Goal: Contribute content: Contribute content

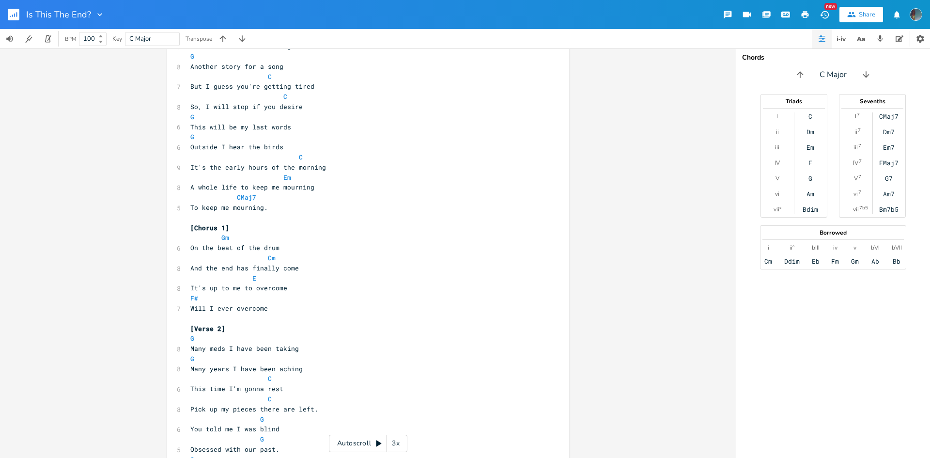
scroll to position [194, 0]
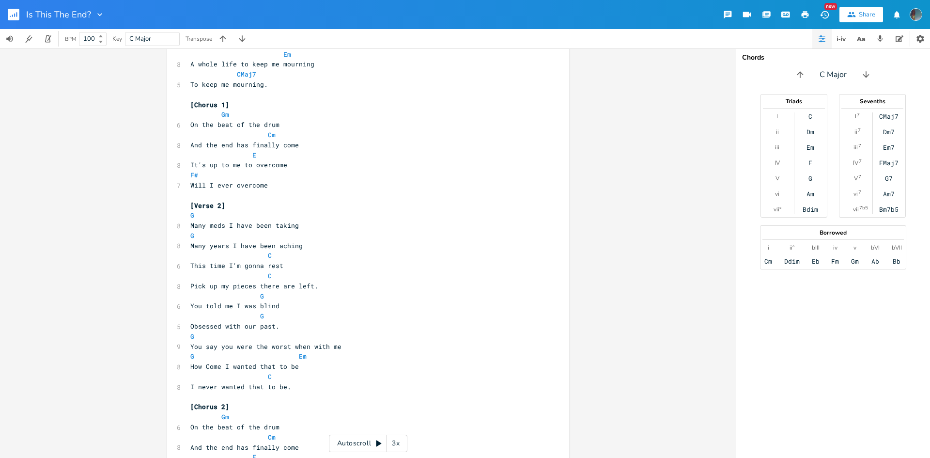
click at [190, 254] on span at bounding box center [198, 255] width 16 height 10
type textarea "C"
click at [270, 251] on pre "C C" at bounding box center [363, 255] width 350 height 10
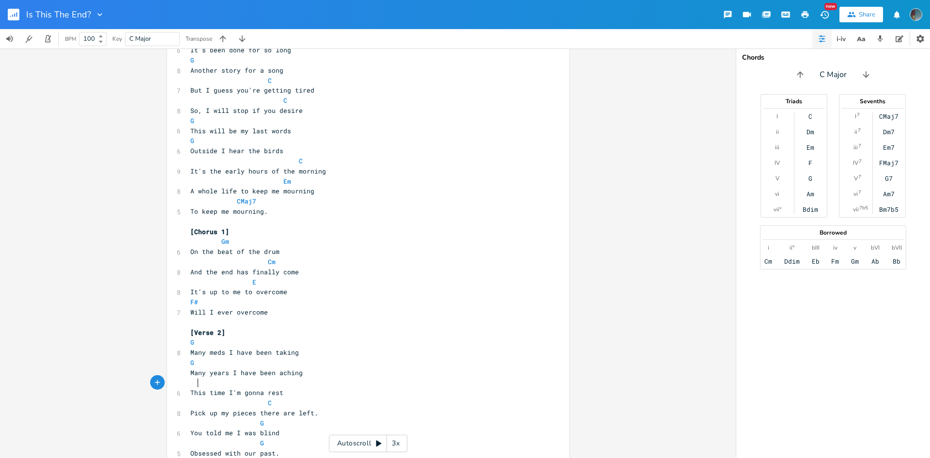
scroll to position [0, 0]
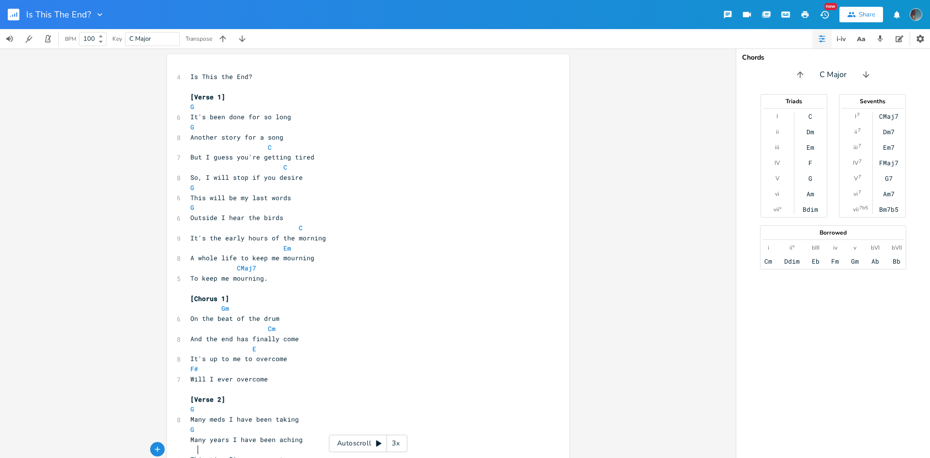
click at [241, 86] on pre "​" at bounding box center [363, 87] width 350 height 10
type textarea "iNTRO"
type textarea "itn"
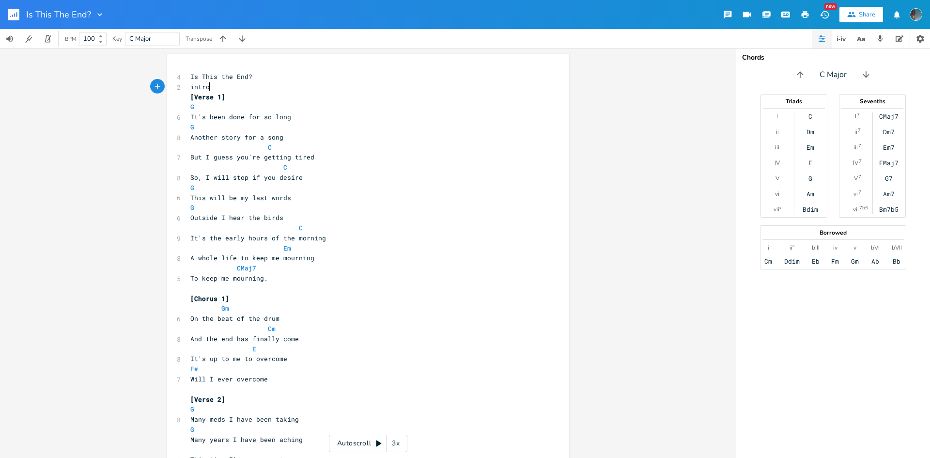
type textarea "ntro]"
type textarea "["
type textarea "I"
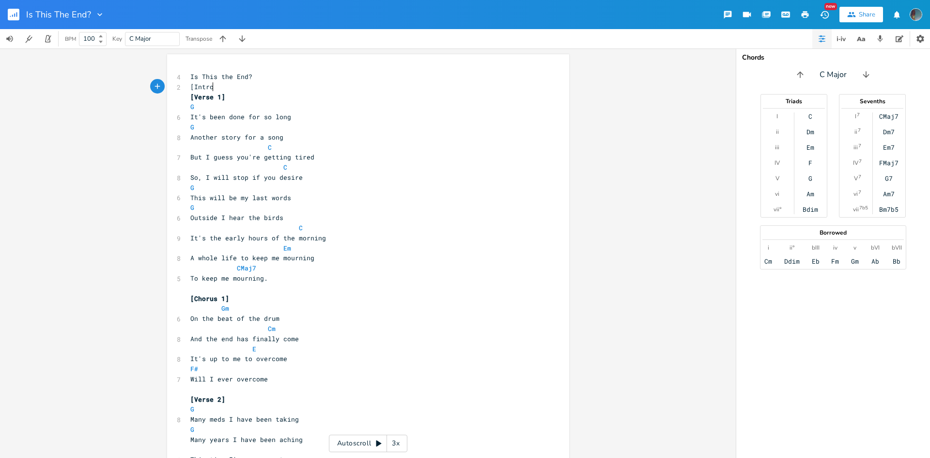
scroll to position [0, 12]
type textarea "ntro]"
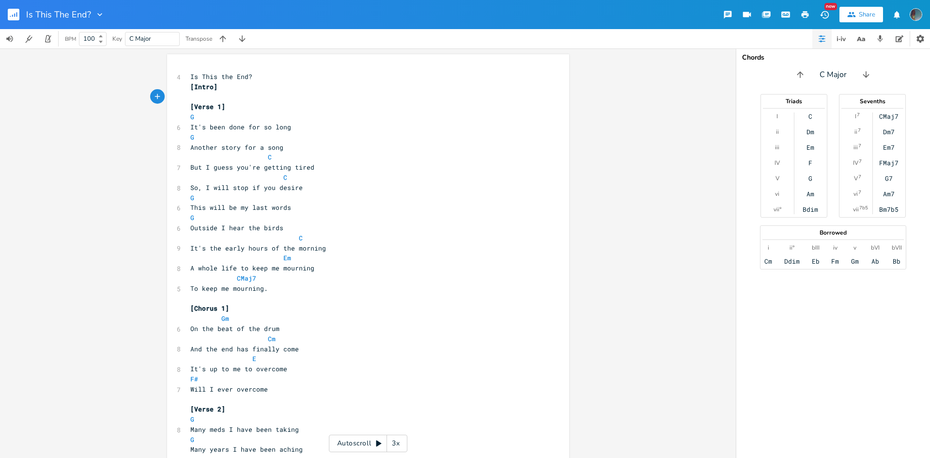
type textarea "G"
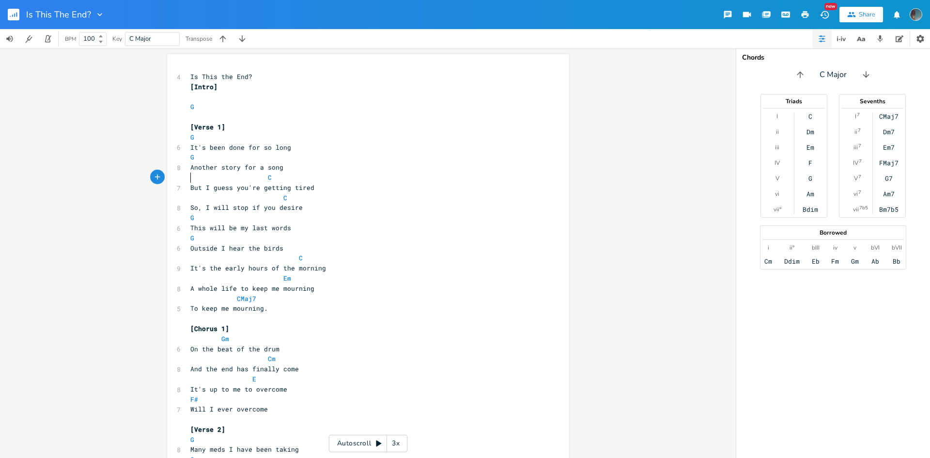
click at [190, 177] on span at bounding box center [198, 177] width 16 height 10
type textarea "C"
click at [279, 177] on pre "C C" at bounding box center [363, 177] width 350 height 10
click at [188, 263] on pre "C" at bounding box center [363, 258] width 350 height 10
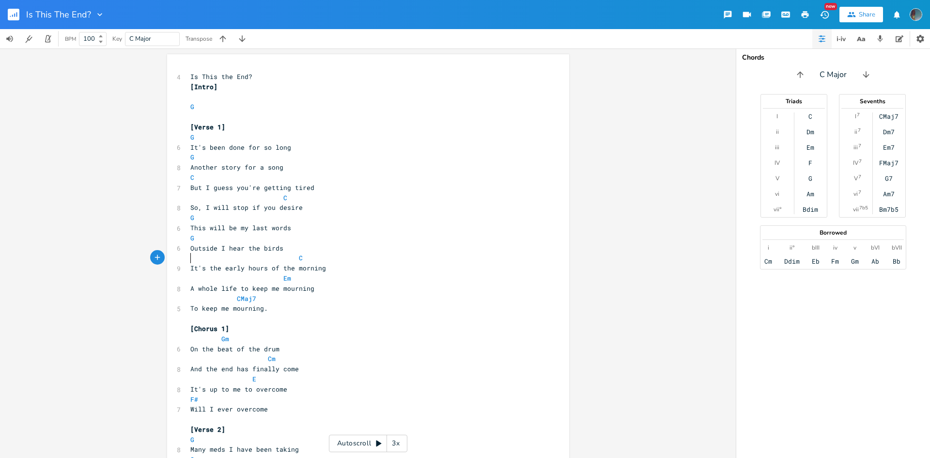
type textarea "v"
type textarea "c"
click at [271, 257] on pre "C C" at bounding box center [363, 258] width 350 height 10
click at [276, 275] on span at bounding box center [276, 278] width 16 height 10
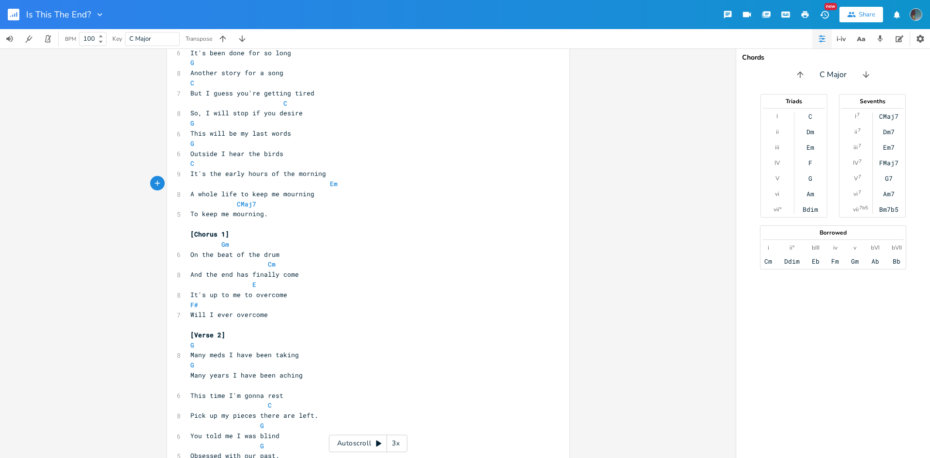
scroll to position [97, 0]
click at [191, 244] on span at bounding box center [198, 242] width 16 height 10
type textarea "gm"
click at [260, 260] on span at bounding box center [260, 262] width 16 height 10
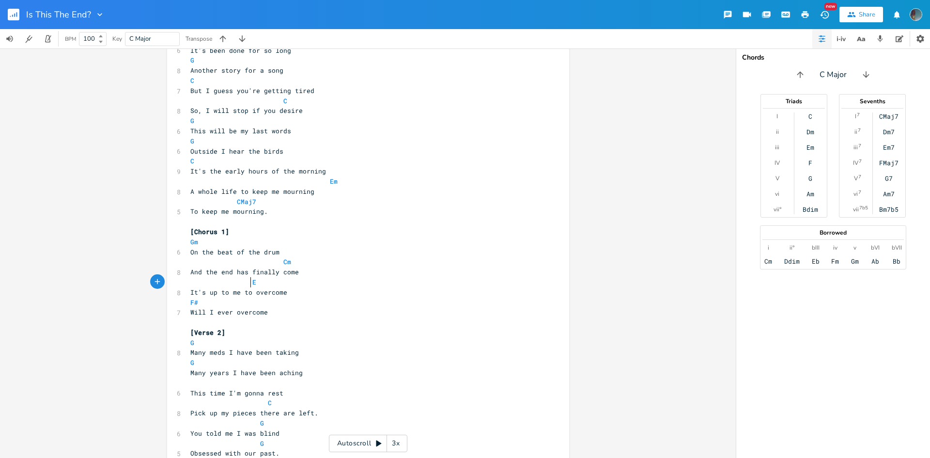
click at [246, 279] on span at bounding box center [245, 282] width 16 height 10
click at [194, 281] on span "1 of 17" at bounding box center [191, 279] width 15 height 5
click at [192, 287] on button "Play" at bounding box center [191, 288] width 13 height 8
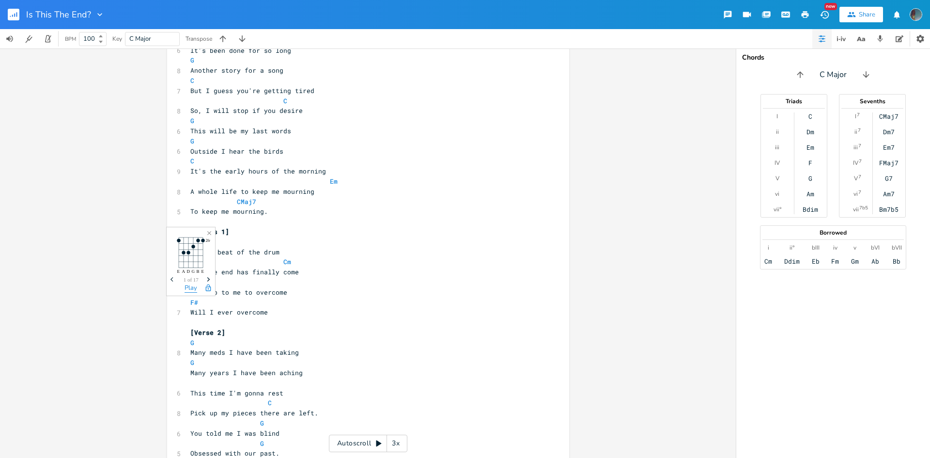
click at [192, 287] on button "Play" at bounding box center [191, 288] width 13 height 8
click at [190, 345] on span "G" at bounding box center [192, 342] width 4 height 9
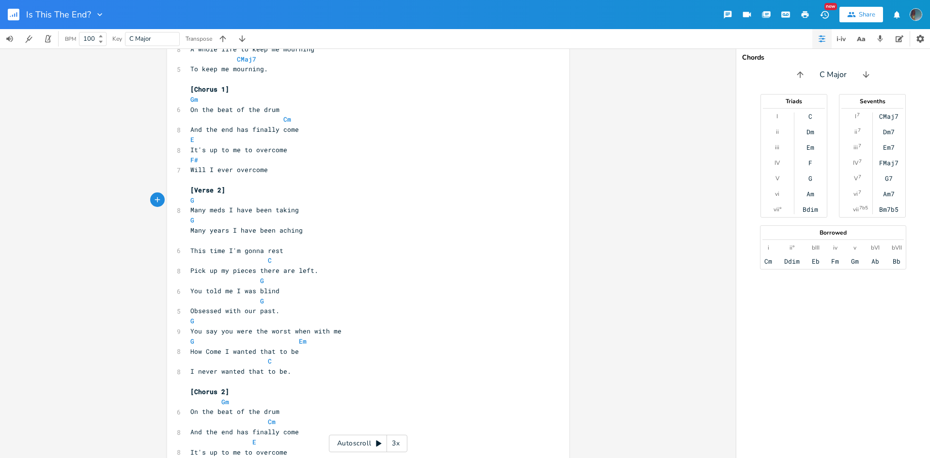
scroll to position [242, 0]
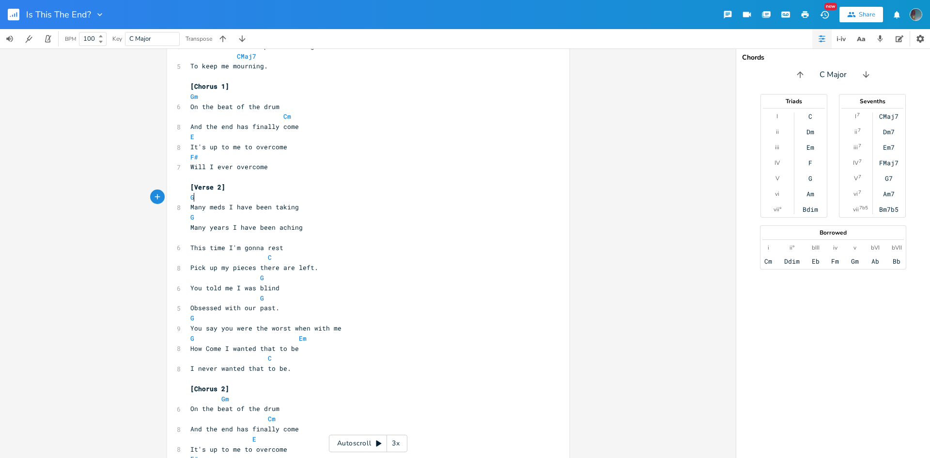
click at [271, 162] on pre "Will I ever overcome" at bounding box center [363, 167] width 350 height 10
click at [272, 160] on pre "F#" at bounding box center [363, 157] width 350 height 10
click at [267, 157] on pre "F#" at bounding box center [363, 157] width 350 height 10
type textarea "g"
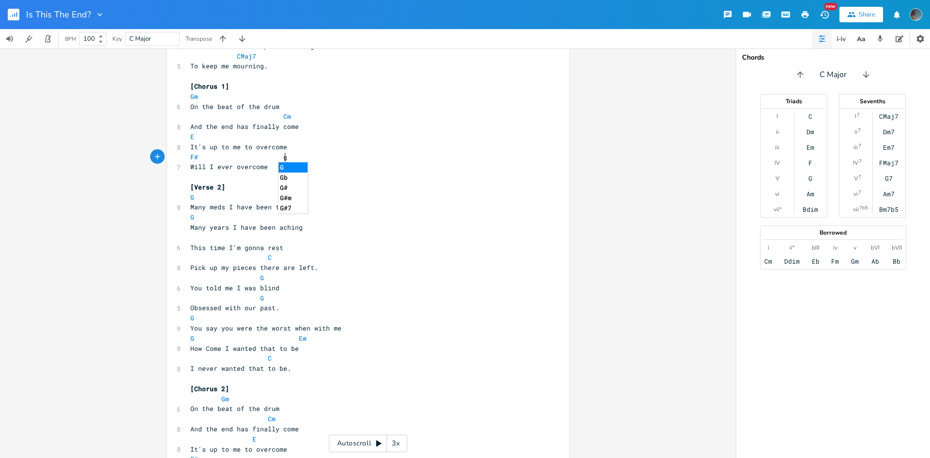
click at [285, 168] on li "G" at bounding box center [293, 167] width 29 height 10
click at [191, 239] on span at bounding box center [194, 237] width 8 height 9
type textarea "c"
click at [254, 274] on span "G" at bounding box center [227, 277] width 74 height 9
click at [250, 298] on span "G" at bounding box center [227, 298] width 74 height 9
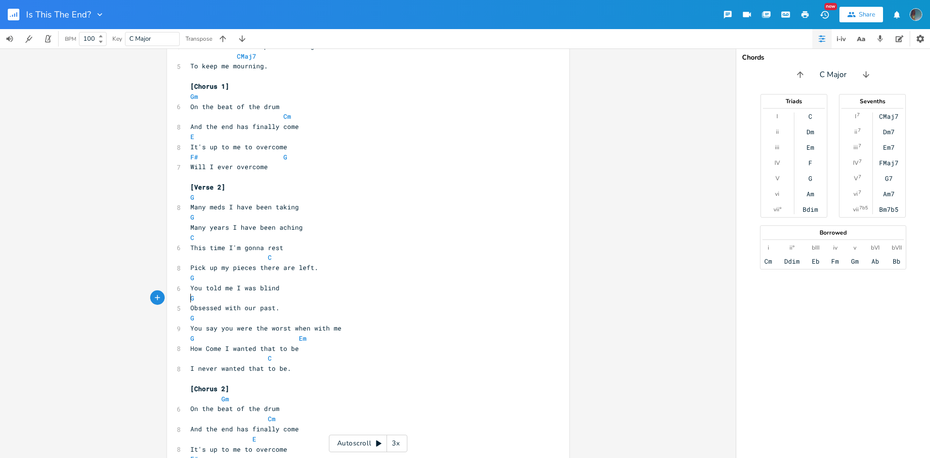
click at [268, 322] on pre "G" at bounding box center [363, 318] width 350 height 10
type textarea "c"
click at [248, 344] on span "How Come I wanted that to be" at bounding box center [244, 348] width 109 height 9
click at [252, 341] on span at bounding box center [260, 338] width 16 height 10
type textarea "c"
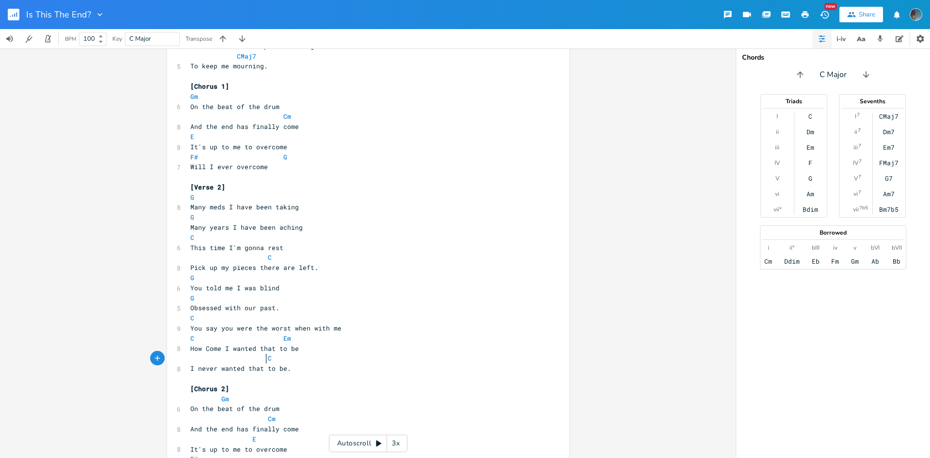
click at [259, 356] on span at bounding box center [260, 358] width 16 height 10
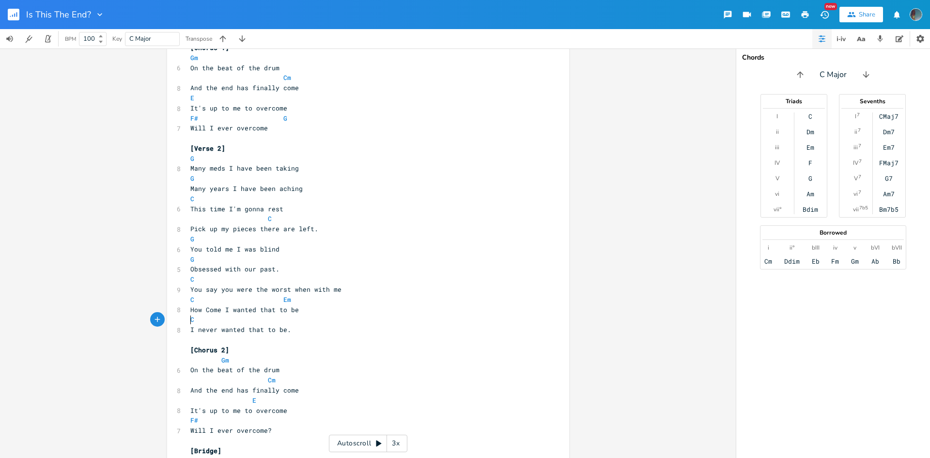
scroll to position [339, 0]
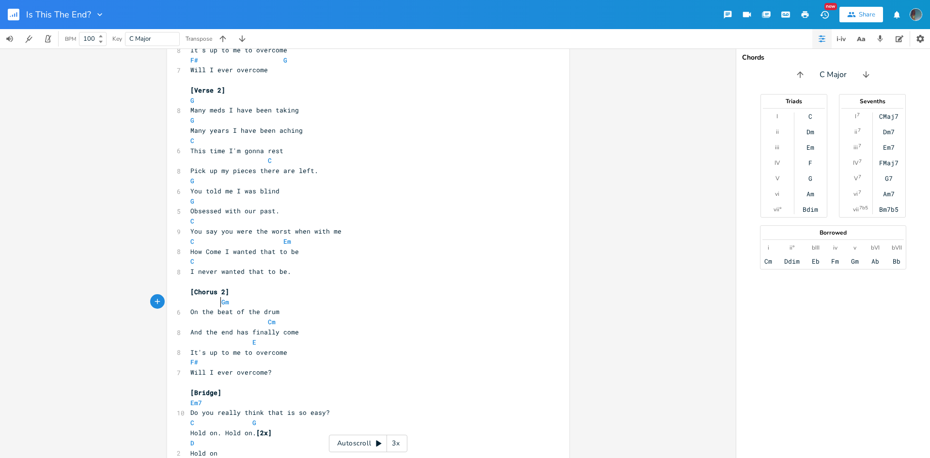
click at [214, 301] on span at bounding box center [214, 302] width 16 height 10
click at [261, 320] on span at bounding box center [260, 322] width 16 height 10
click at [242, 341] on span at bounding box center [245, 342] width 16 height 10
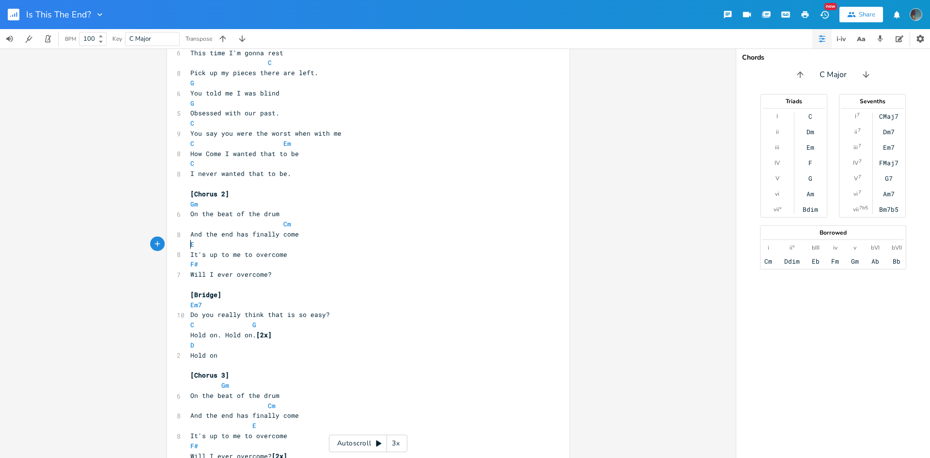
scroll to position [484, 0]
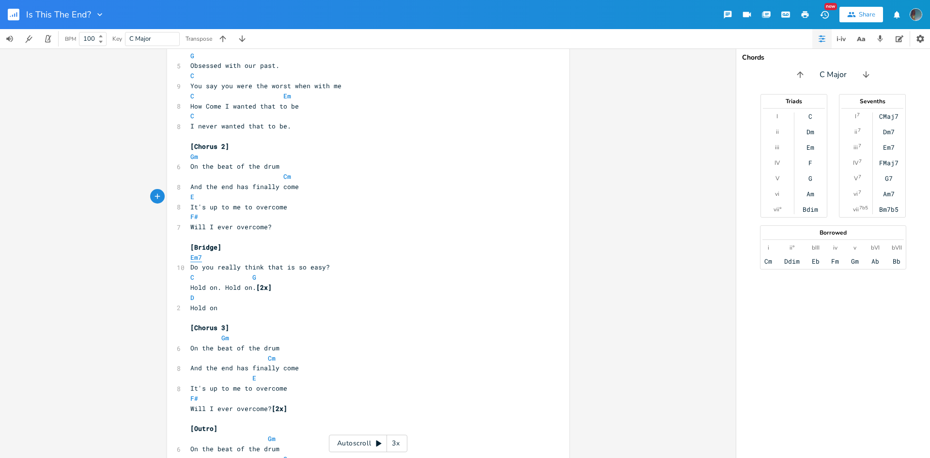
click at [197, 255] on span "Em7" at bounding box center [196, 257] width 12 height 9
click at [195, 244] on button "Play" at bounding box center [192, 243] width 13 height 8
click at [211, 232] on icon "Next" at bounding box center [210, 234] width 5 height 5
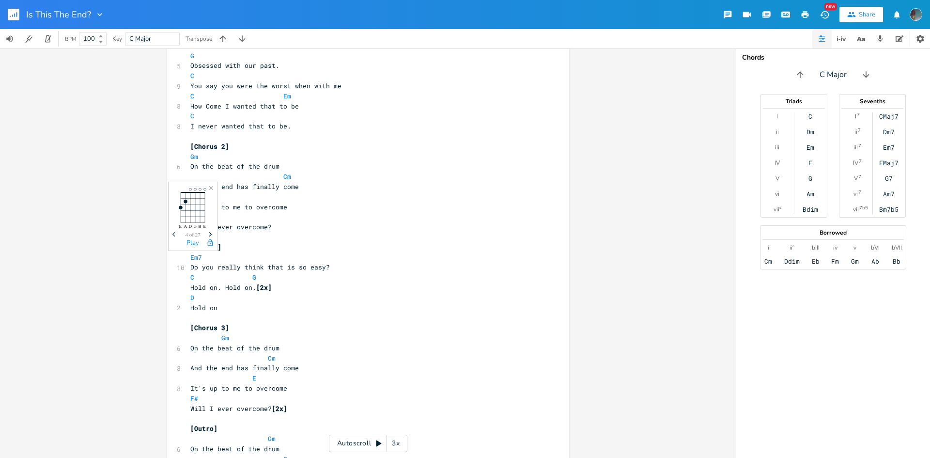
click at [211, 232] on icon "Next" at bounding box center [210, 234] width 5 height 5
click at [196, 240] on button "Play" at bounding box center [192, 243] width 13 height 8
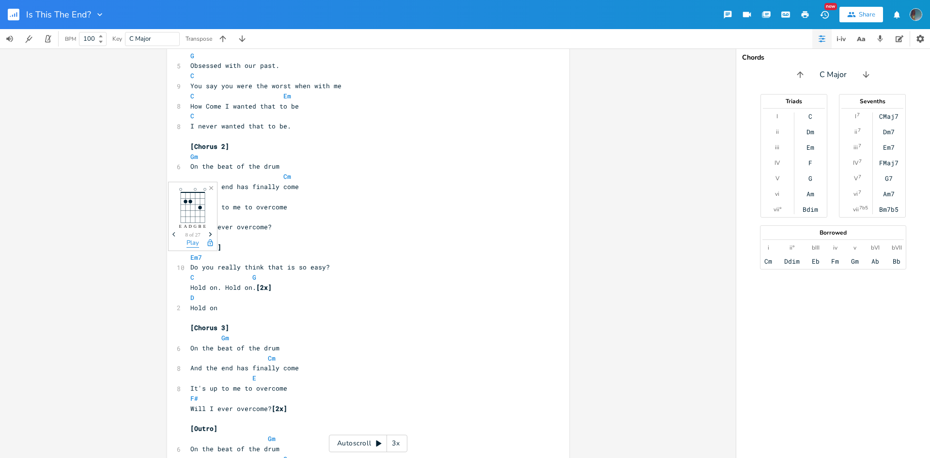
click at [196, 240] on button "Play" at bounding box center [192, 243] width 13 height 8
click at [197, 242] on button "Play" at bounding box center [192, 243] width 13 height 8
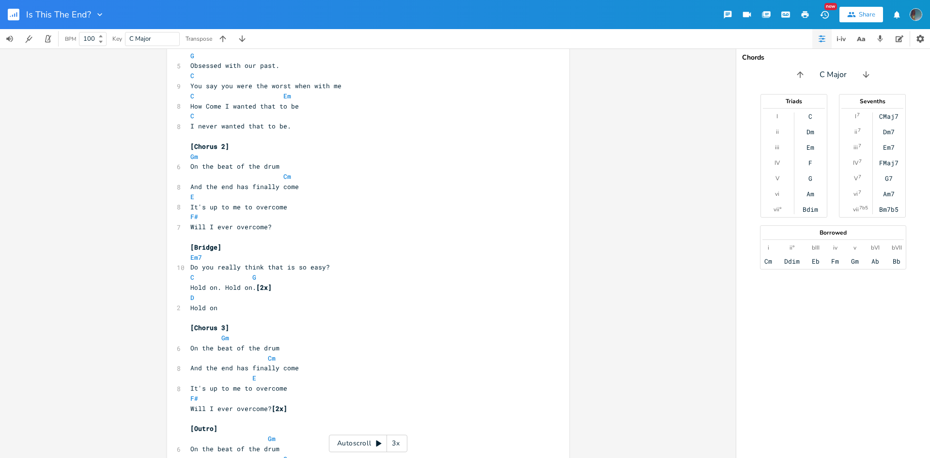
click at [307, 283] on pre "Hold on. Hold on. [2x]" at bounding box center [363, 287] width 350 height 10
click at [188, 277] on pre "C G" at bounding box center [363, 277] width 350 height 10
type textarea "g"
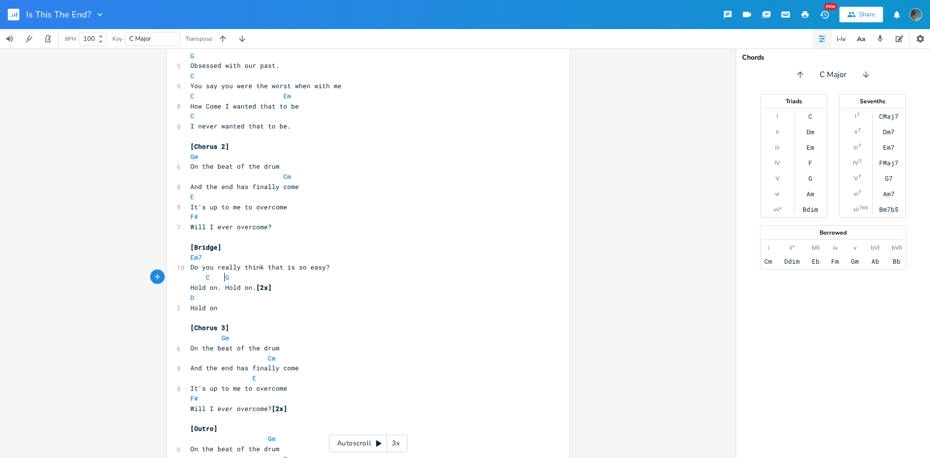
click at [220, 278] on span "C G" at bounding box center [209, 277] width 39 height 9
click at [214, 336] on span at bounding box center [214, 338] width 16 height 10
click at [261, 358] on span at bounding box center [260, 358] width 16 height 10
click at [240, 380] on span at bounding box center [245, 378] width 16 height 10
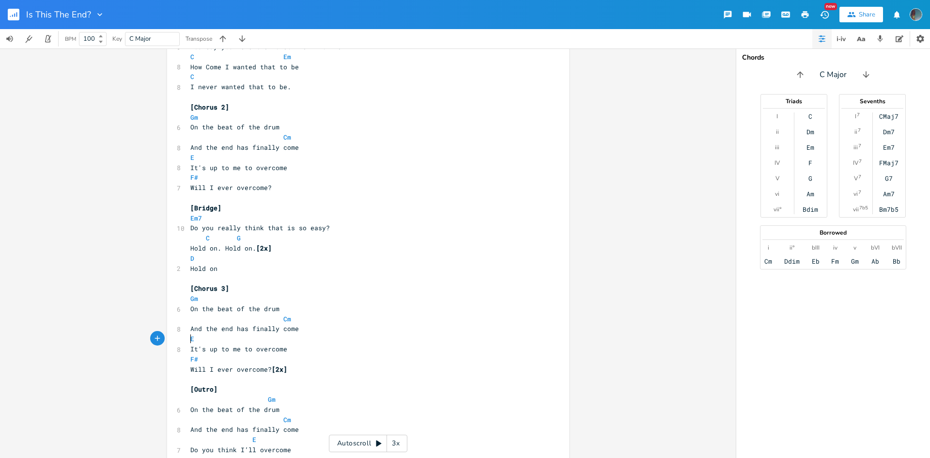
scroll to position [581, 0]
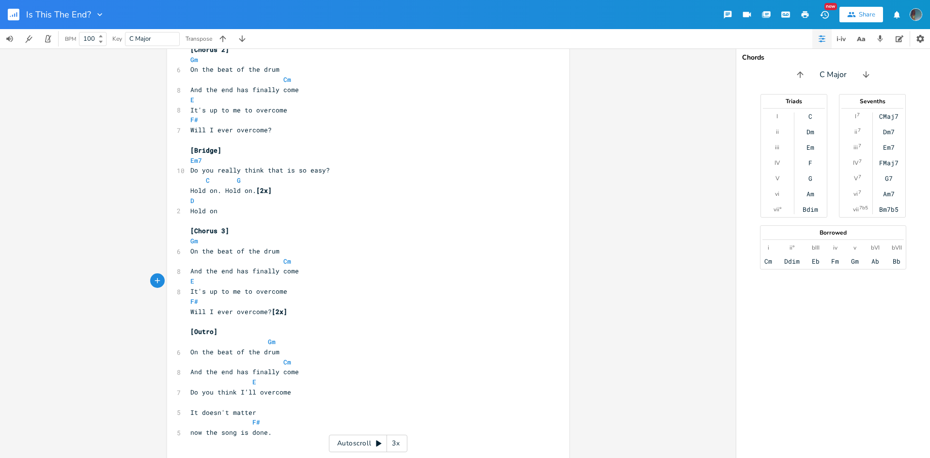
click at [262, 341] on span at bounding box center [260, 342] width 16 height 10
click at [244, 384] on span at bounding box center [245, 382] width 16 height 10
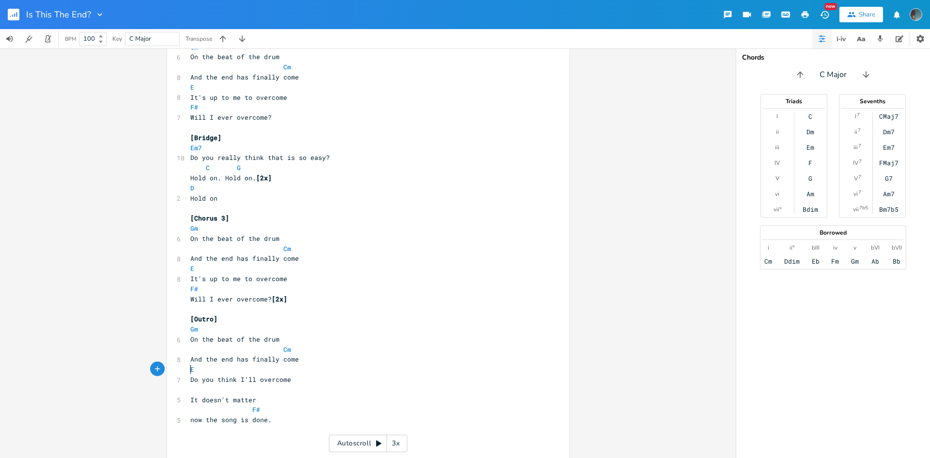
scroll to position [601, 0]
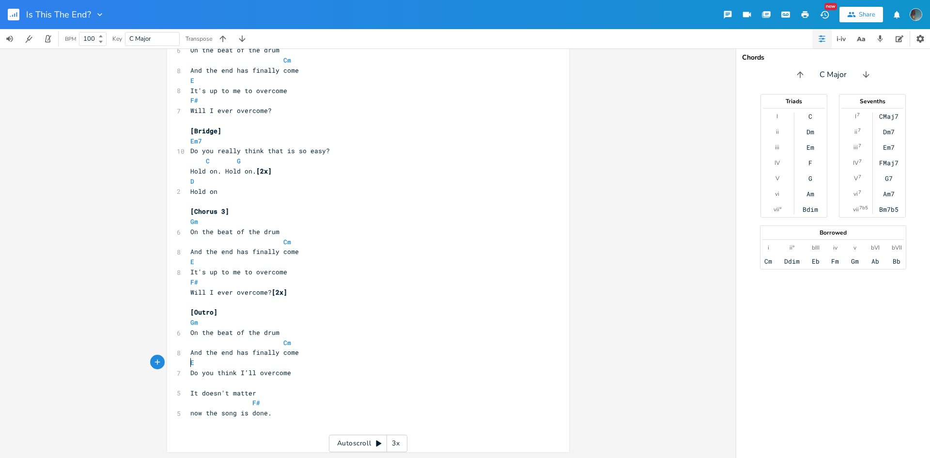
click at [191, 387] on pre "​" at bounding box center [363, 383] width 350 height 10
type textarea "F#"
click at [259, 403] on pre "F#" at bounding box center [363, 403] width 350 height 10
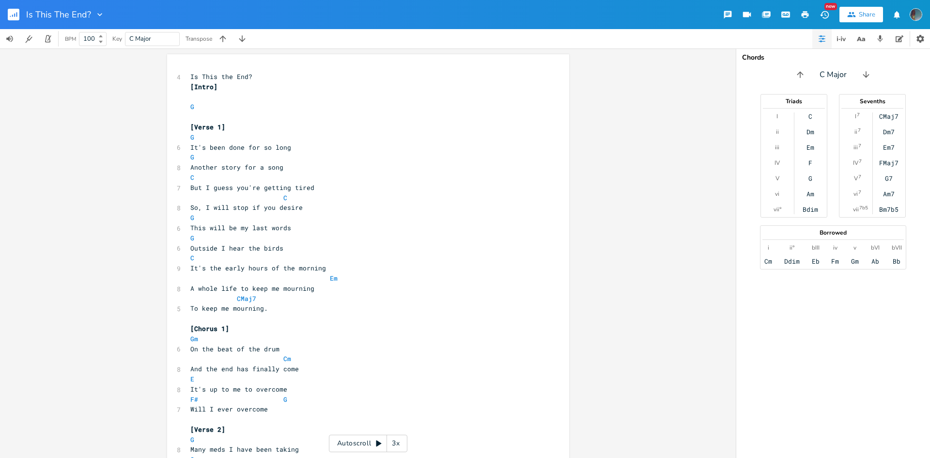
scroll to position [575, 0]
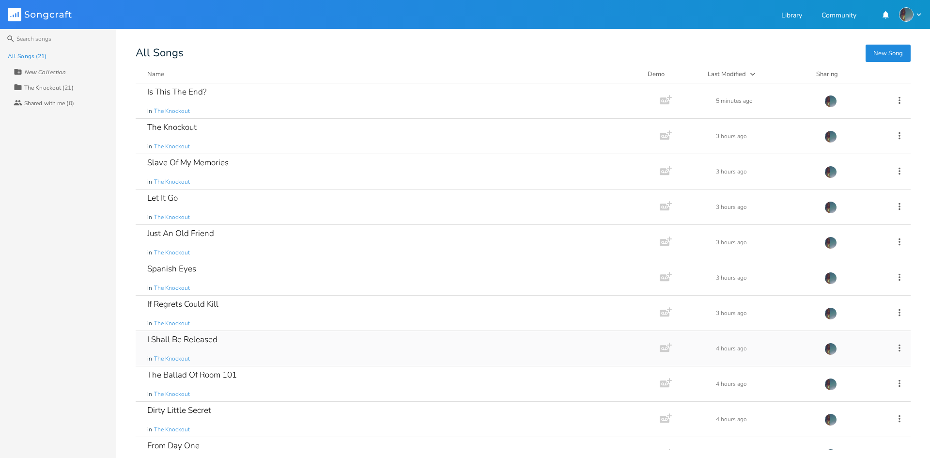
click at [198, 345] on div "I Shall Be Released in The Knockout" at bounding box center [395, 348] width 497 height 35
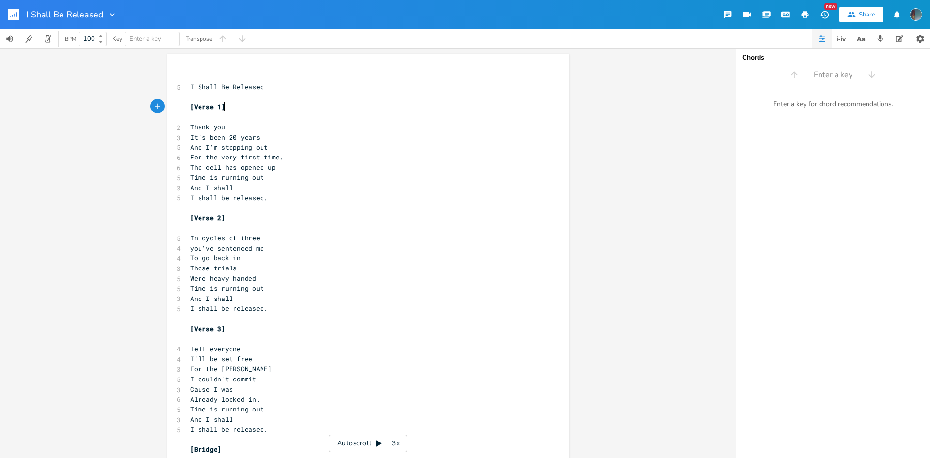
click at [234, 109] on pre "[Verse 1]" at bounding box center [363, 107] width 350 height 10
click at [240, 97] on pre "​" at bounding box center [363, 97] width 350 height 10
type textarea "[iNTROÇ"
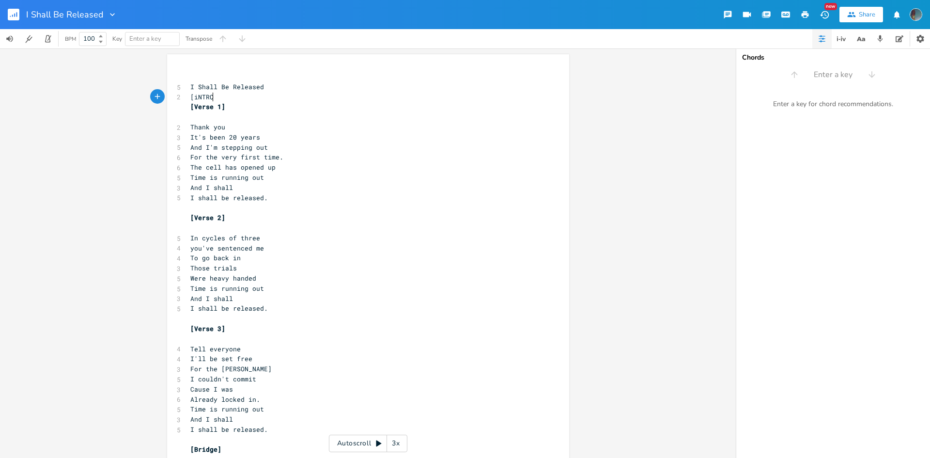
type textarea "]"
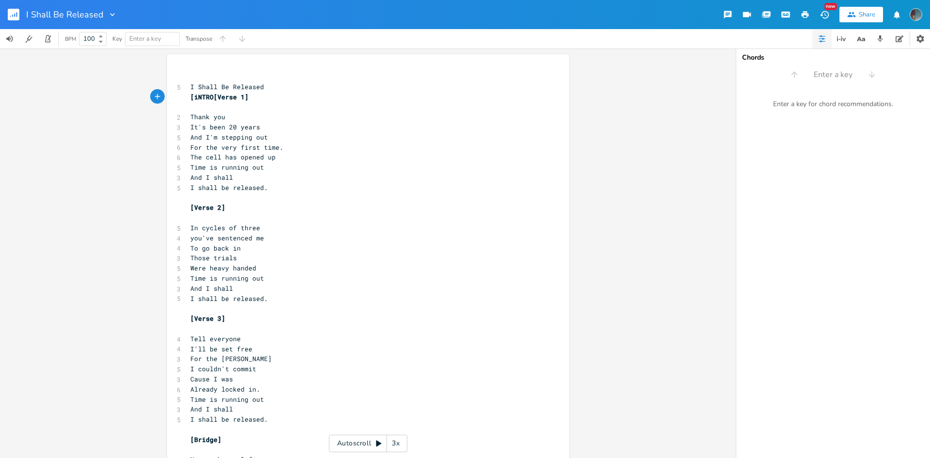
type textarea "~´"
type textarea "]"
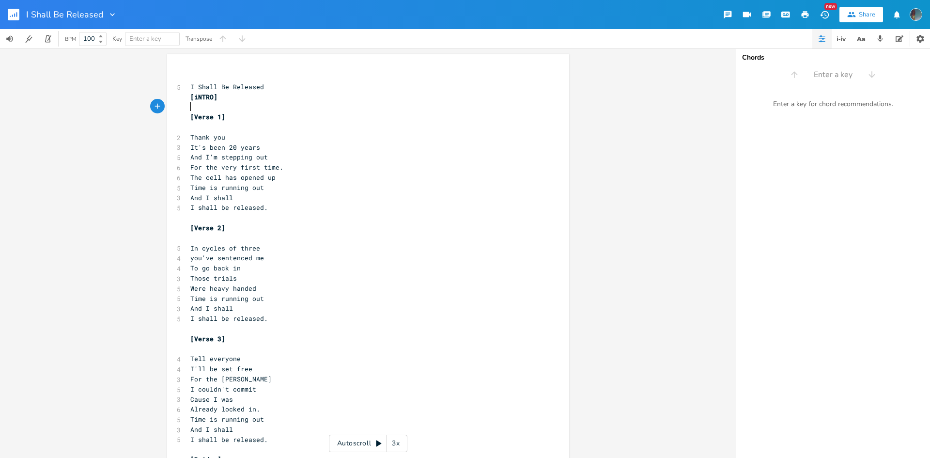
type textarea "d"
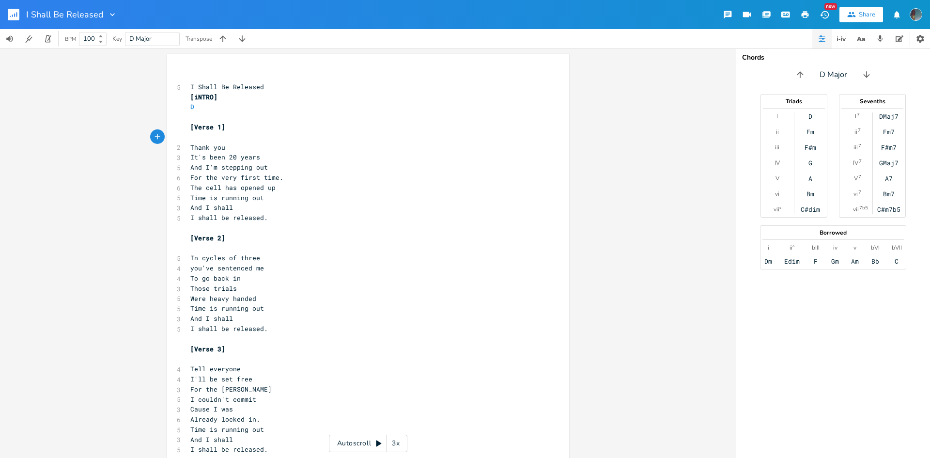
type textarea "d"
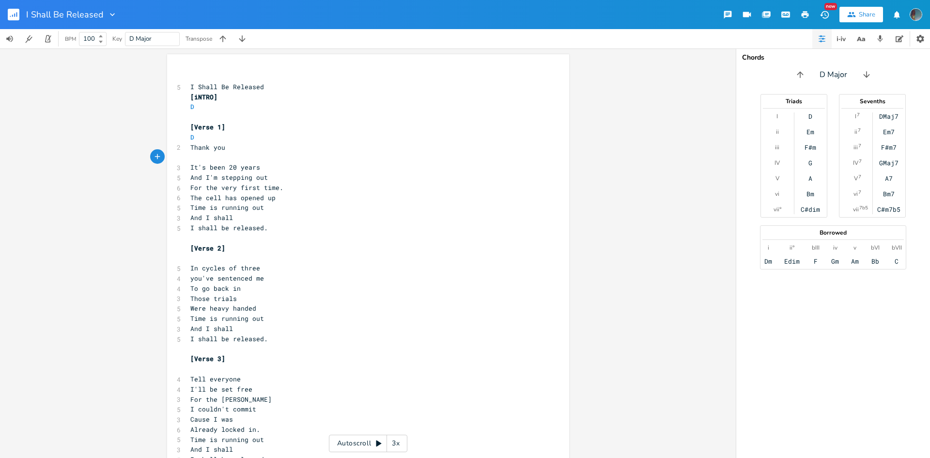
type textarea "bm"
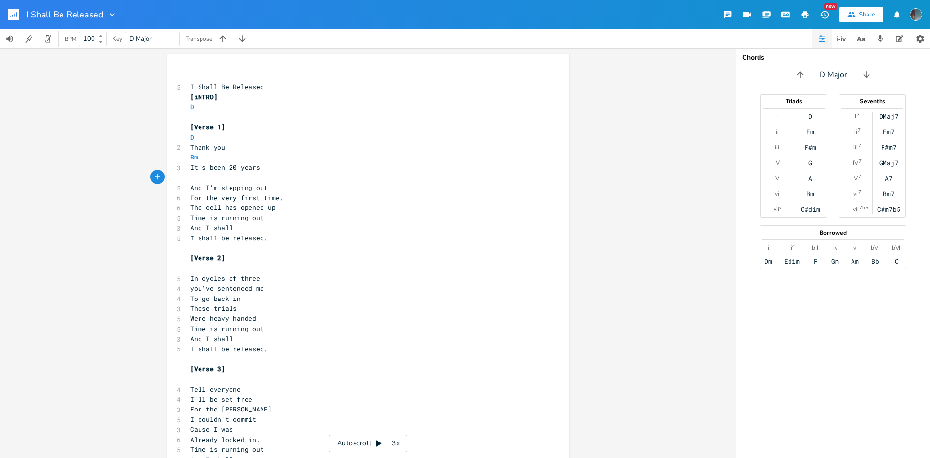
scroll to position [0, 9]
type textarea "em"
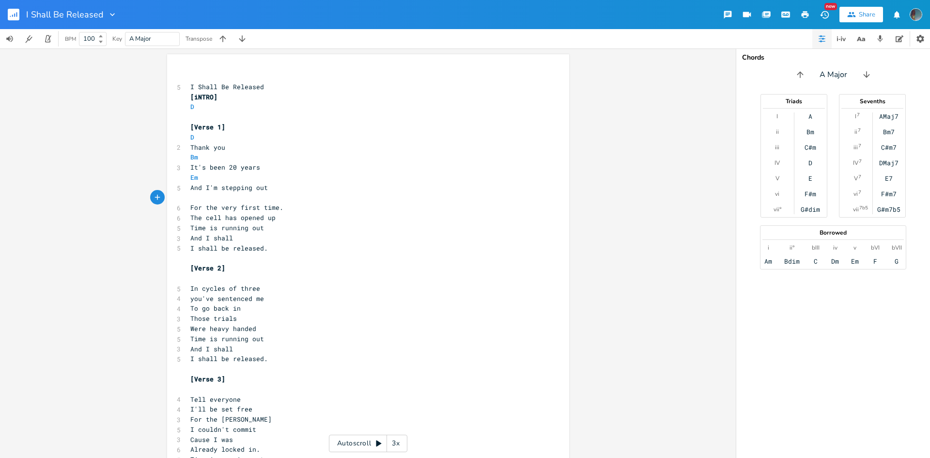
click at [191, 200] on pre "​" at bounding box center [363, 198] width 350 height 10
type textarea "a"
type textarea "d"
type textarea "D"
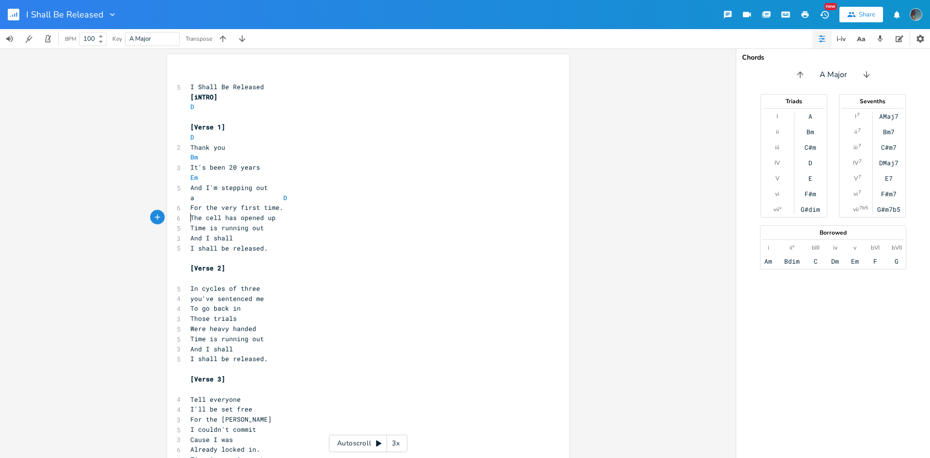
click at [190, 214] on span "The cell has opened up" at bounding box center [232, 217] width 85 height 9
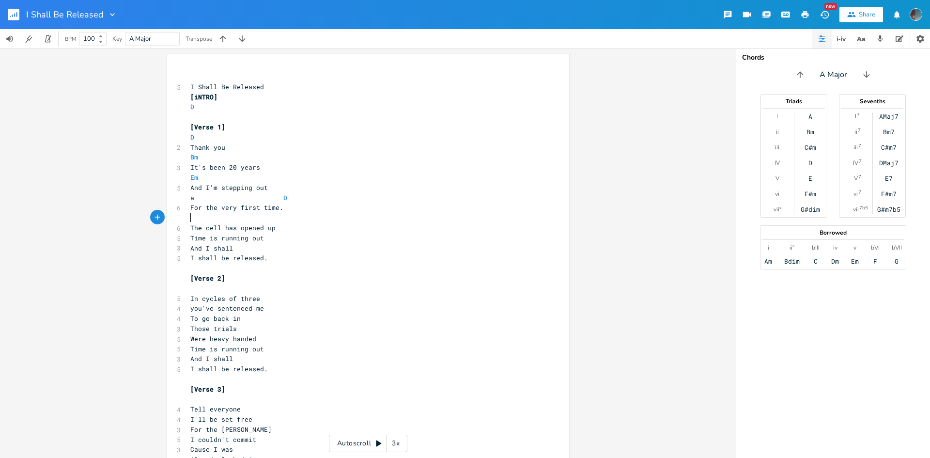
type textarea "f"
type textarea "D"
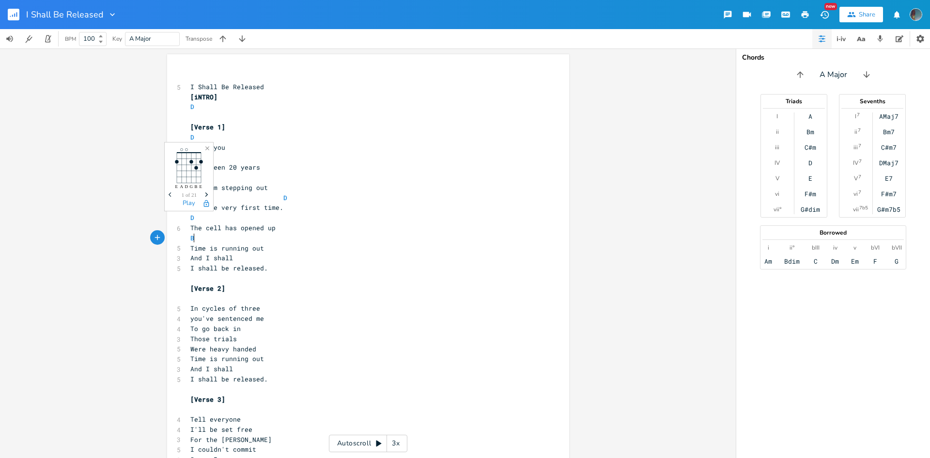
type textarea "BM"
type textarea "<"
type textarea "m"
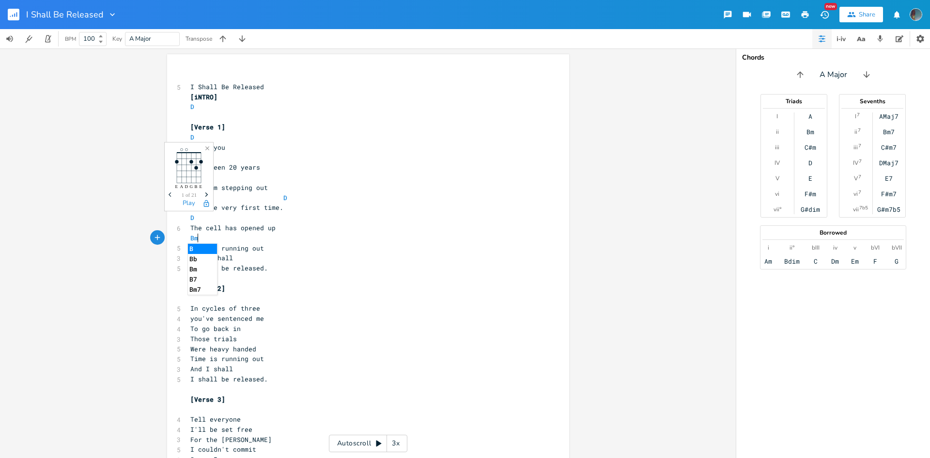
scroll to position [0, 5]
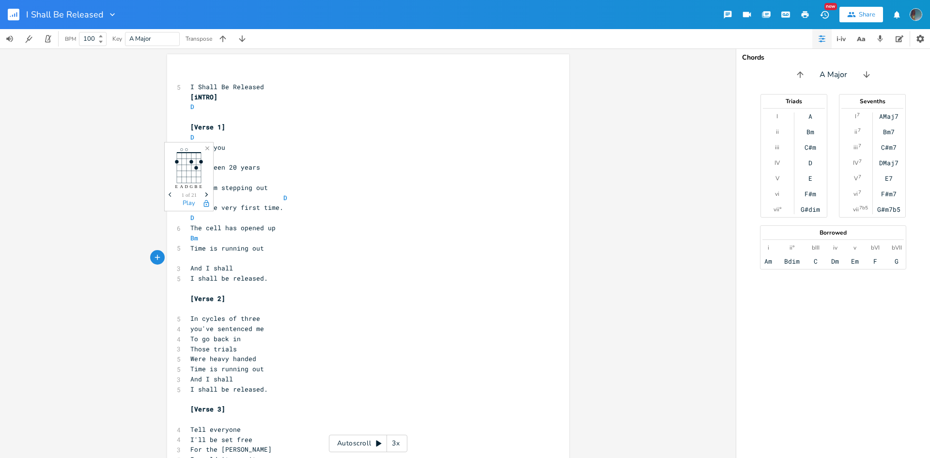
type textarea "g"
type textarea "G"
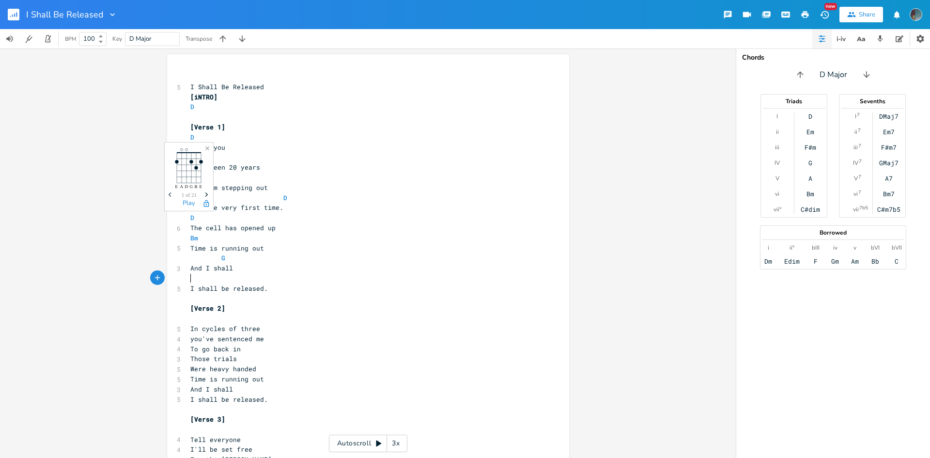
type textarea "G"
type textarea "A"
type textarea "D"
click at [190, 200] on span "a D" at bounding box center [238, 197] width 97 height 9
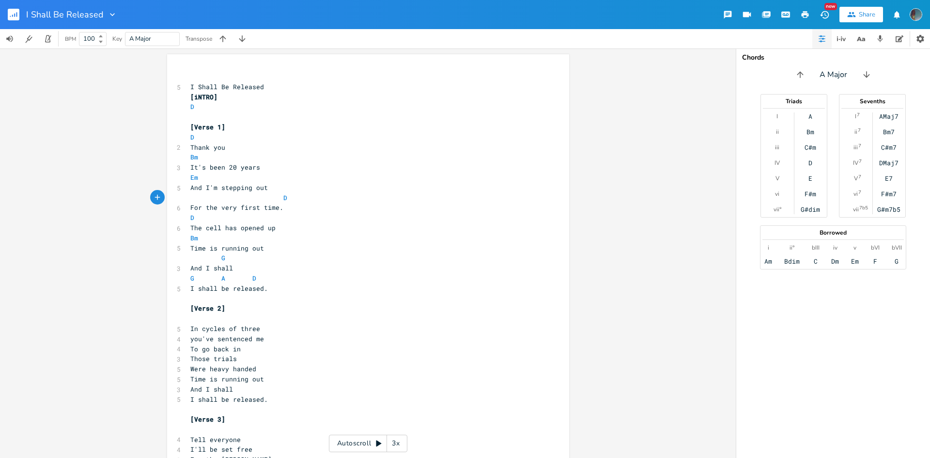
type textarea "A"
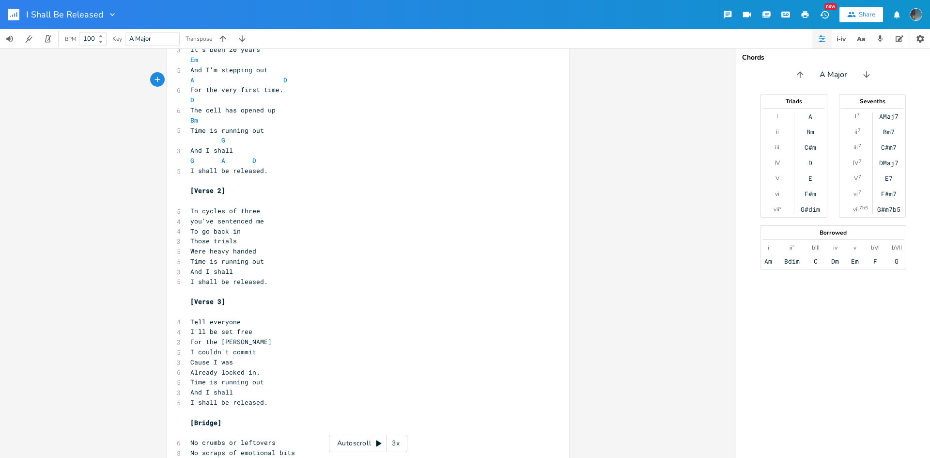
scroll to position [145, 0]
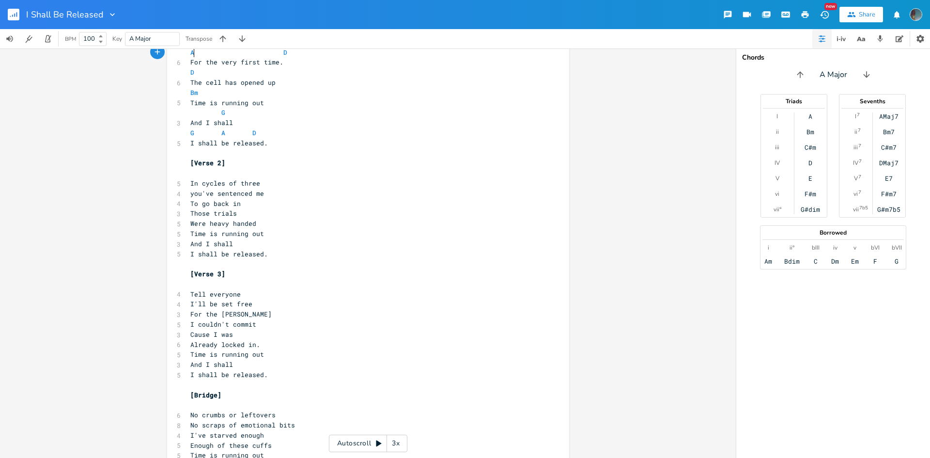
click at [190, 242] on span "And I shall" at bounding box center [211, 243] width 43 height 9
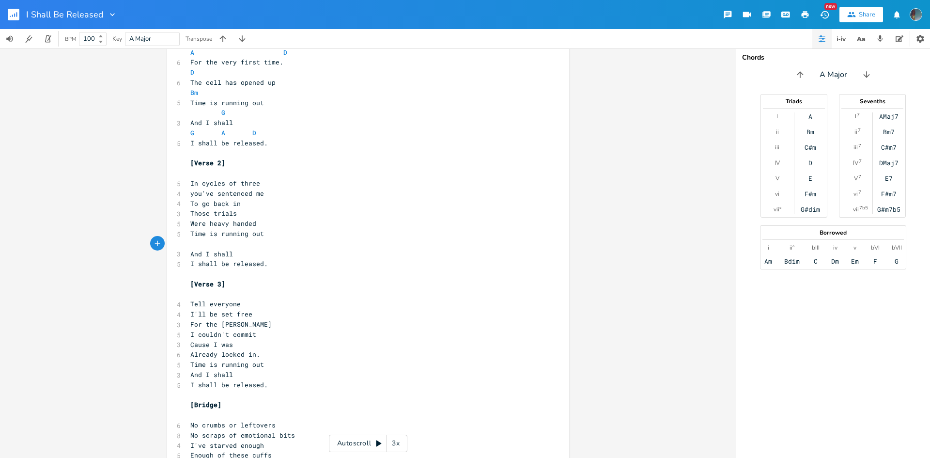
type textarea "G"
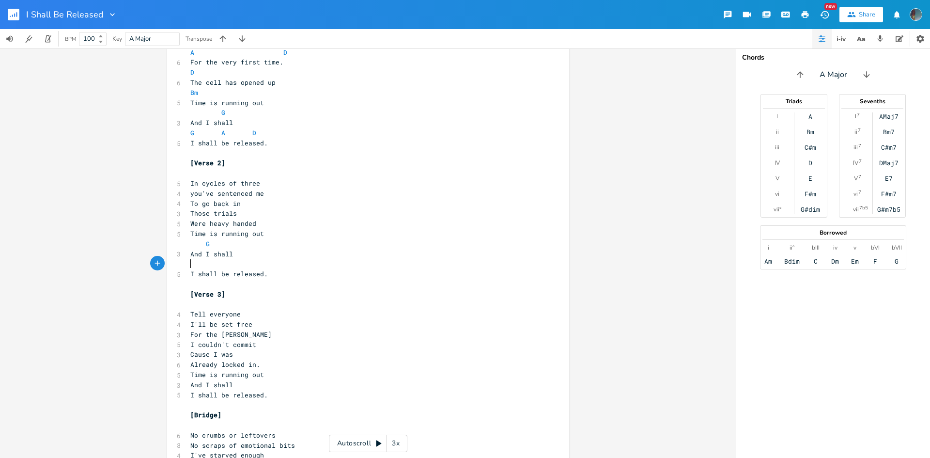
type textarea "D"
type textarea "G"
type textarea "A"
type textarea "D"
click at [271, 264] on pre "G A D" at bounding box center [363, 264] width 350 height 10
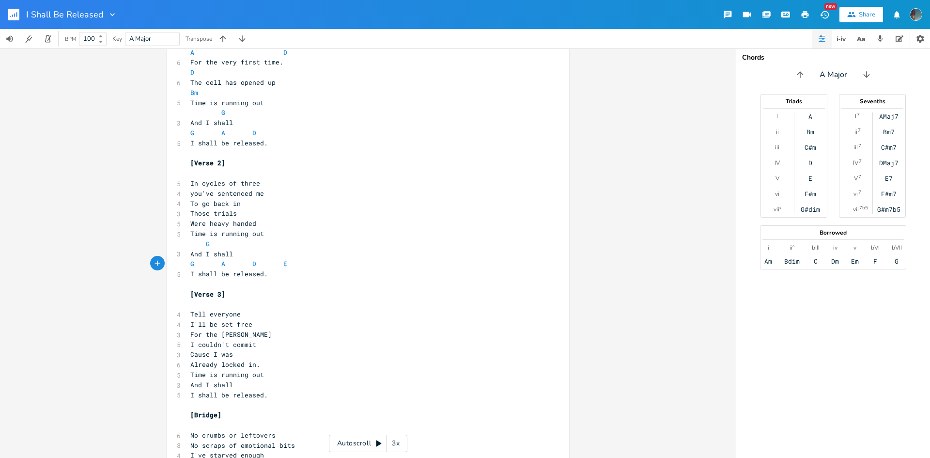
type textarea "E7"
click at [235, 307] on pre "​" at bounding box center [363, 304] width 350 height 10
type textarea "G"
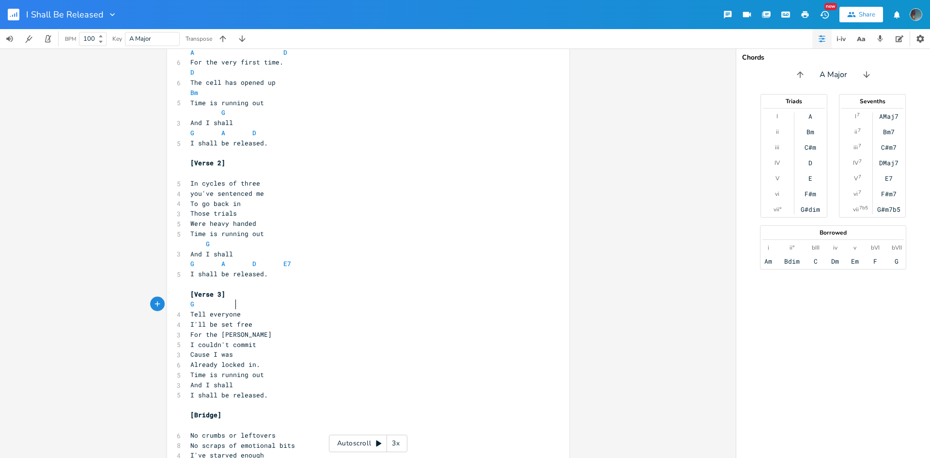
type textarea "A"
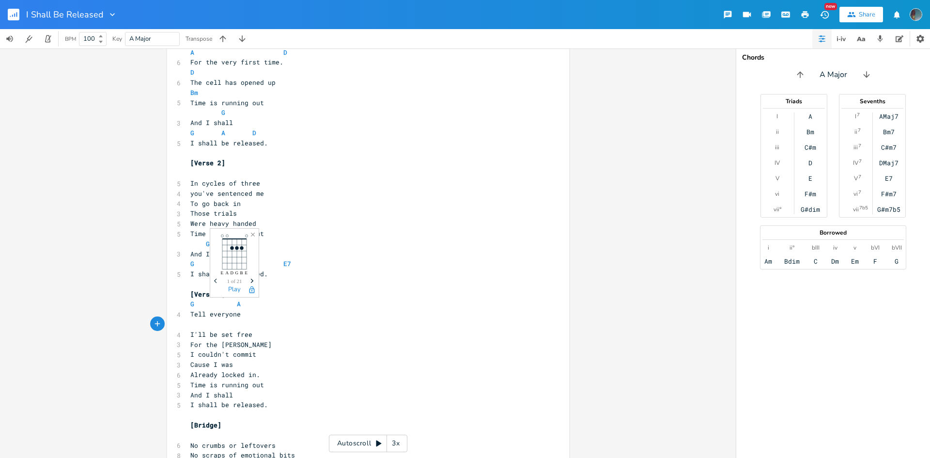
type textarea "A"
type textarea "D"
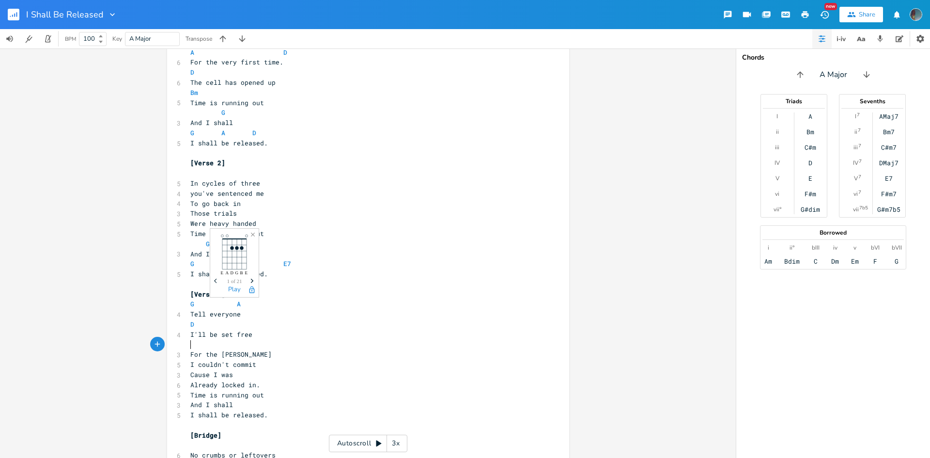
type textarea "G"
type textarea "]"
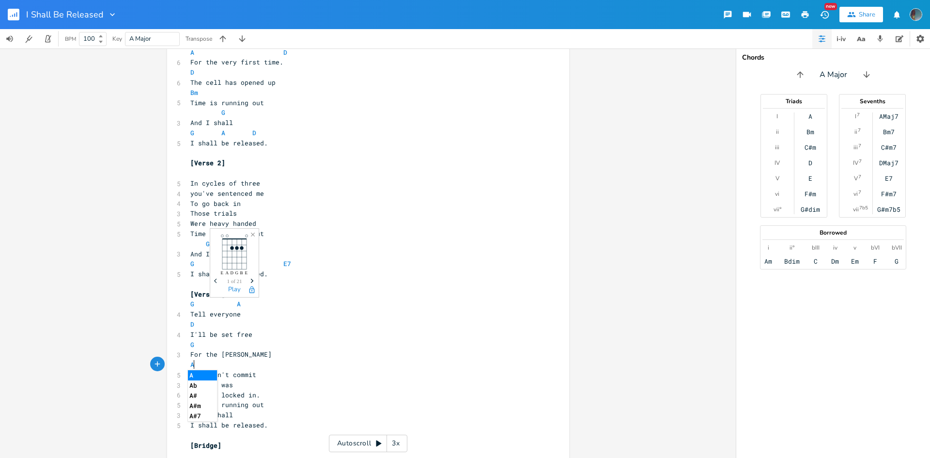
type textarea "A"
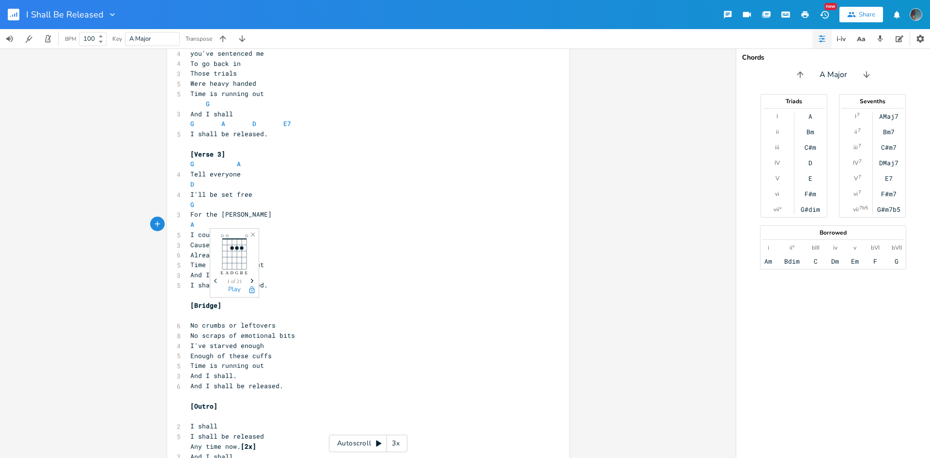
scroll to position [291, 0]
click at [310, 291] on pre "​" at bounding box center [363, 290] width 350 height 10
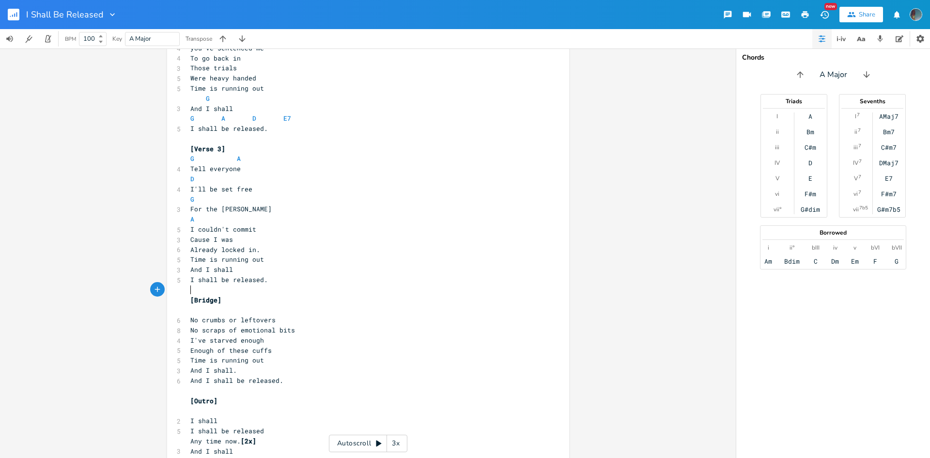
click at [230, 160] on span at bounding box center [229, 159] width 16 height 10
click at [227, 203] on pre "G" at bounding box center [363, 199] width 350 height 10
type textarea "a"
click at [195, 222] on pre "A" at bounding box center [363, 219] width 350 height 10
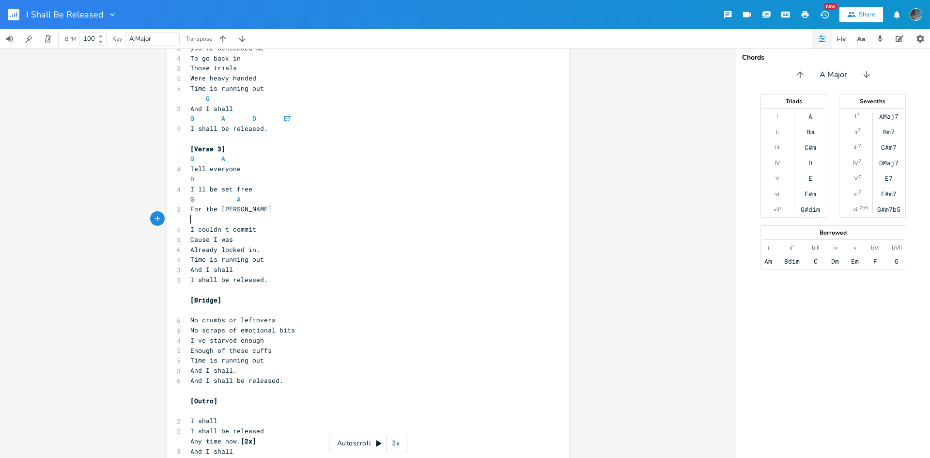
type textarea "d"
click at [258, 224] on pre "I couldn't commit" at bounding box center [363, 229] width 350 height 10
click at [266, 229] on pre "I couldn't commit" at bounding box center [363, 229] width 350 height 10
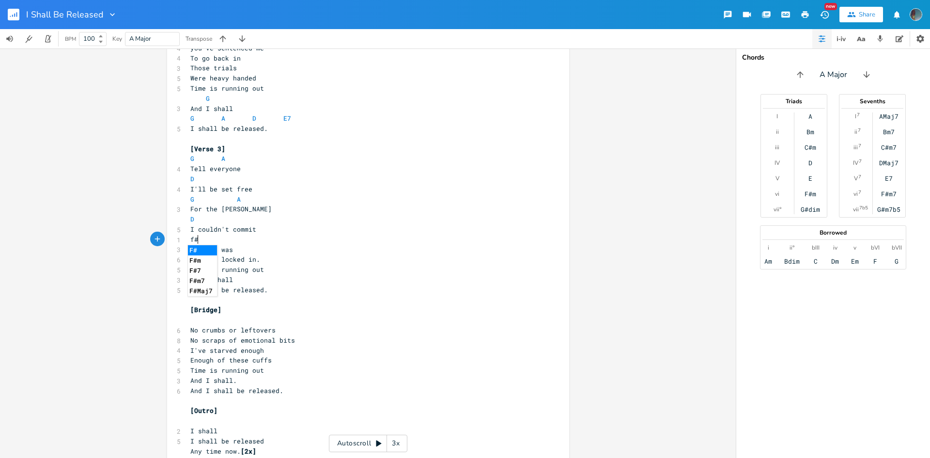
type textarea "f#m"
click at [249, 249] on pre "Cause I was" at bounding box center [363, 250] width 350 height 10
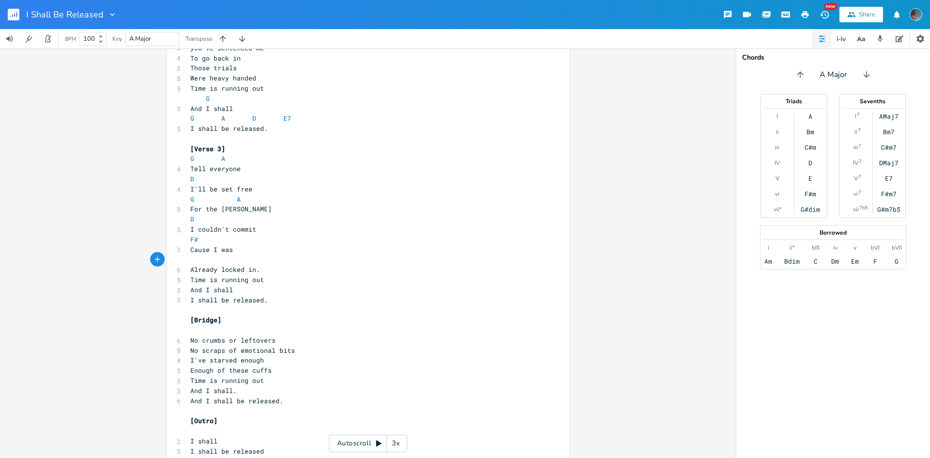
scroll to position [0, 9]
type textarea "BM="
type textarea "M"
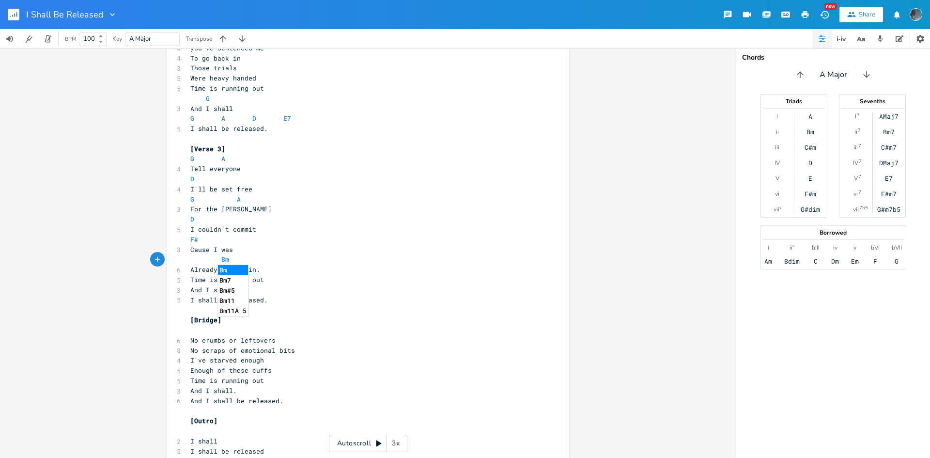
type textarea "m]"
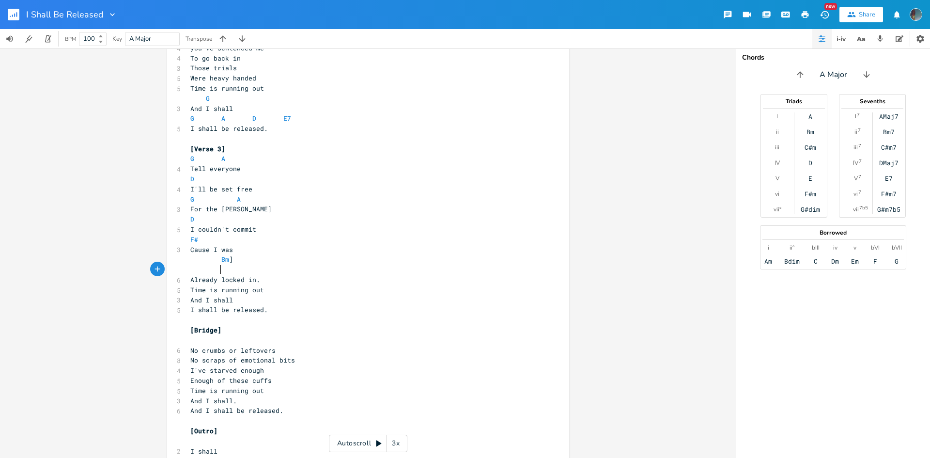
scroll to position [0, 7]
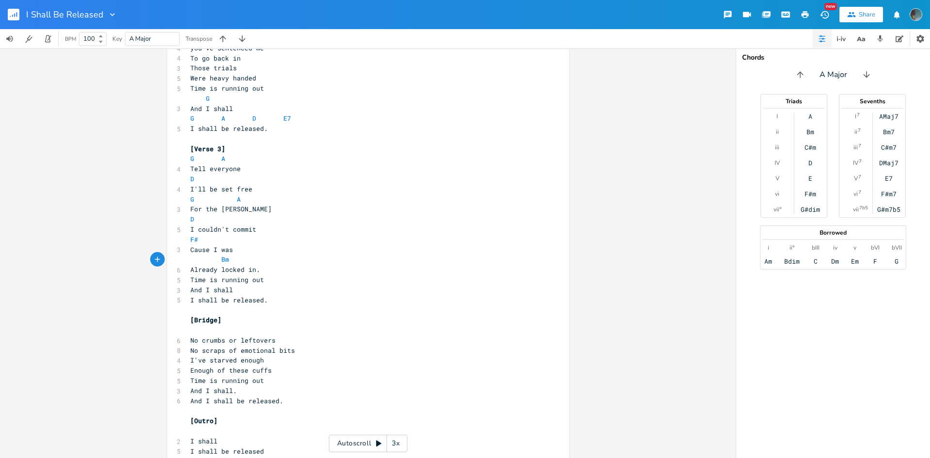
click at [266, 275] on pre "Time is running out" at bounding box center [363, 280] width 350 height 10
click at [269, 270] on pre "Already locked in." at bounding box center [363, 269] width 350 height 10
type textarea "]"
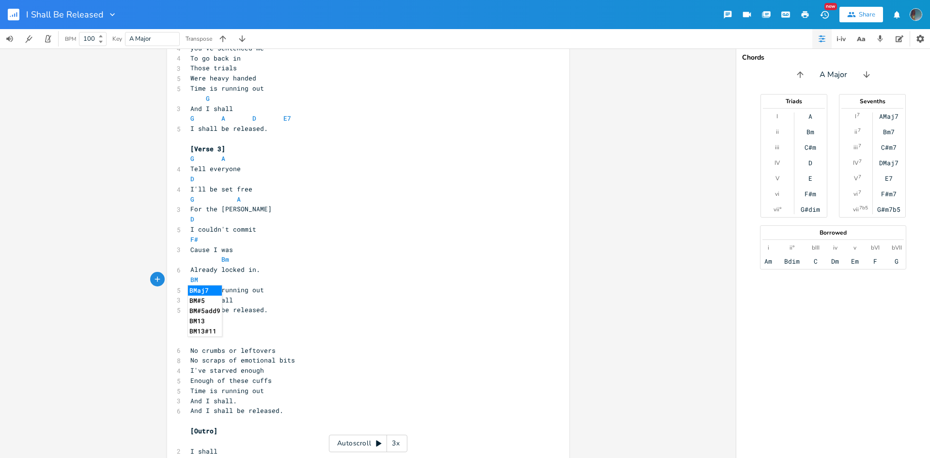
type textarea "BM="
type textarea "m"
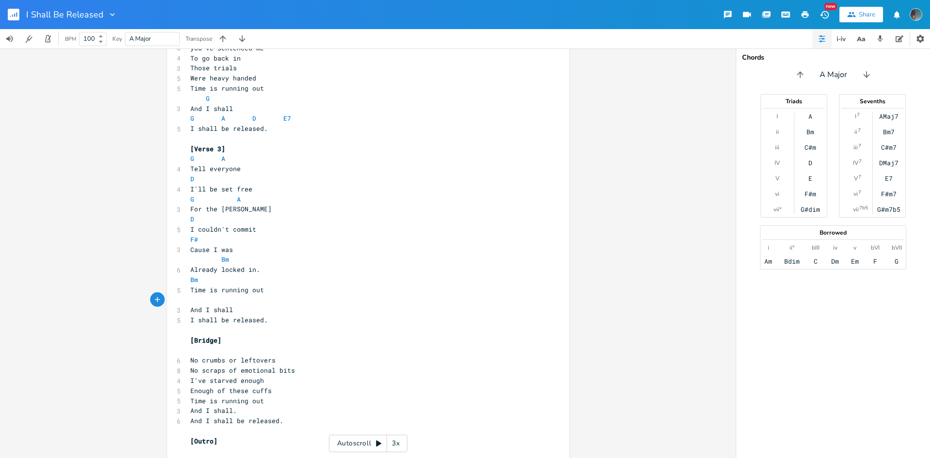
type textarea "g"
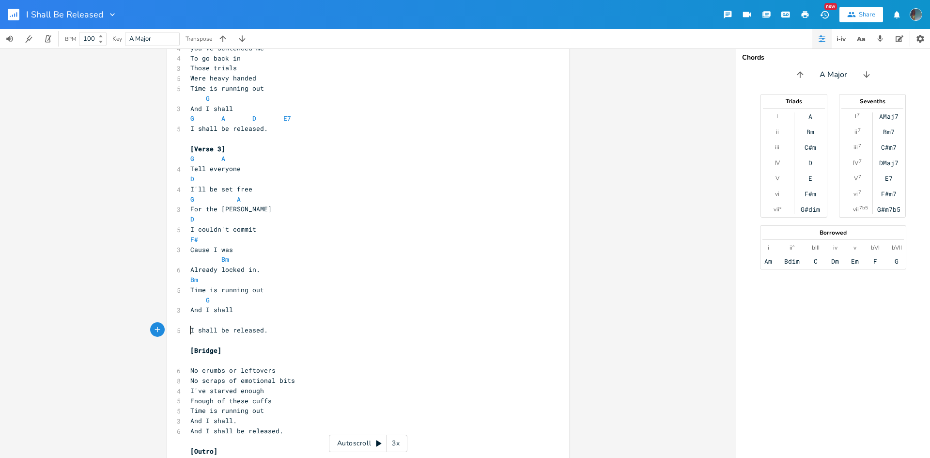
type textarea "g"
type textarea "a"
type textarea "s"
type textarea "d"
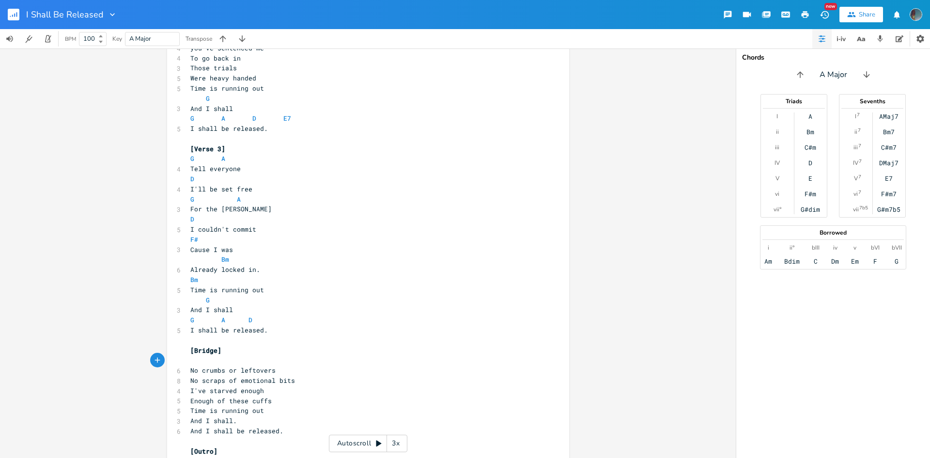
type textarea "EM"
type textarea "m"
type textarea "F#"
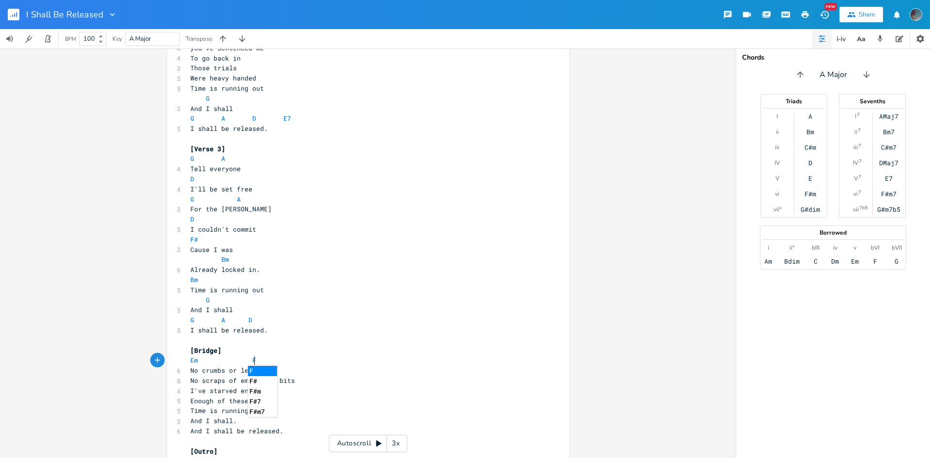
scroll to position [0, 7]
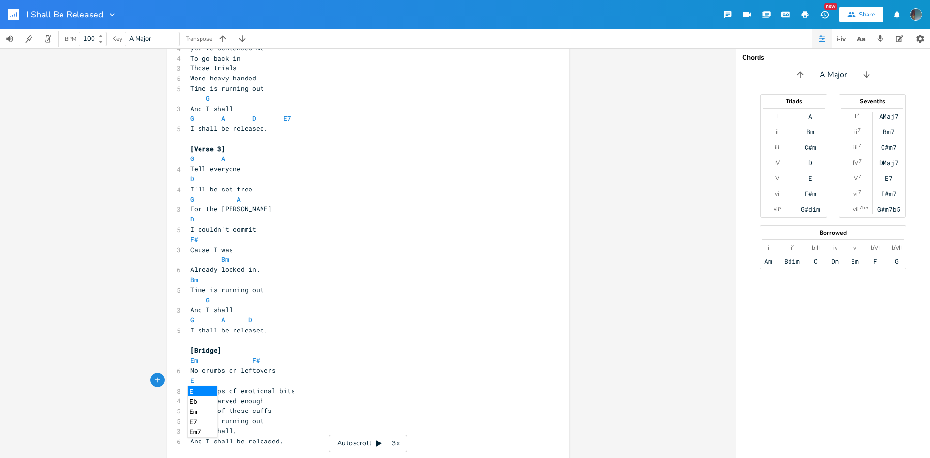
type textarea "EM"
type textarea "m"
type textarea "F#]"
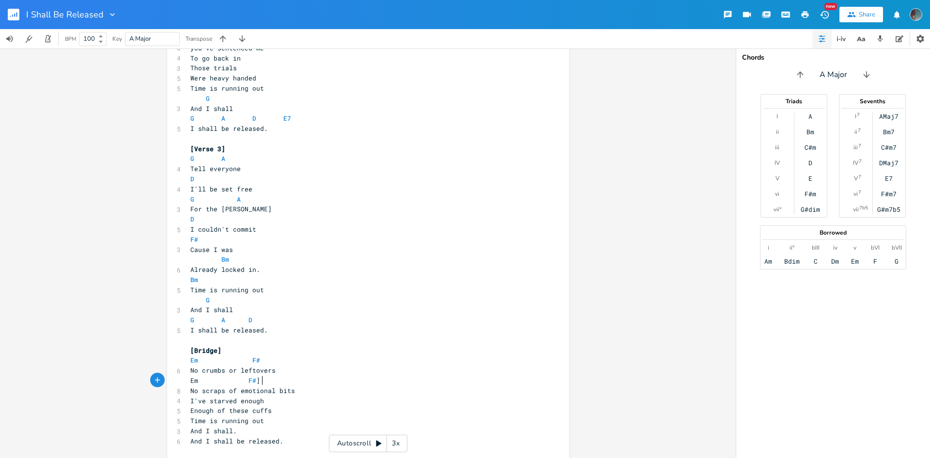
scroll to position [339, 0]
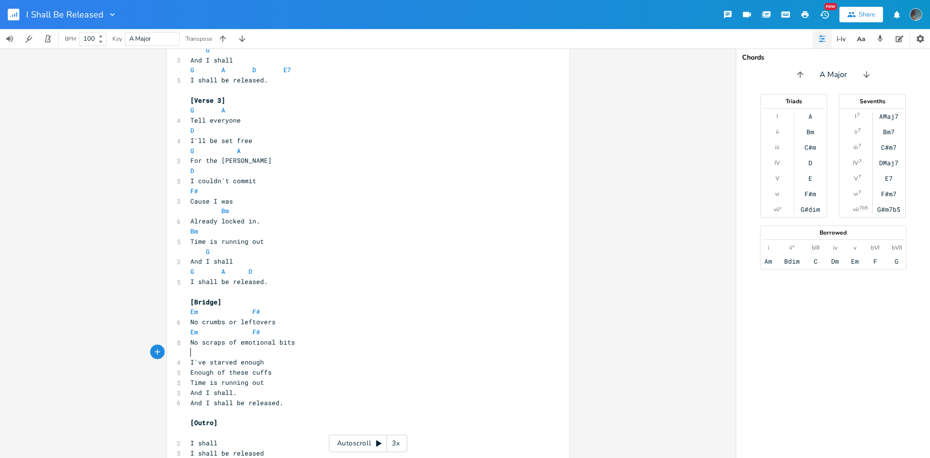
type textarea "g"
type textarea "a"
type textarea "d"
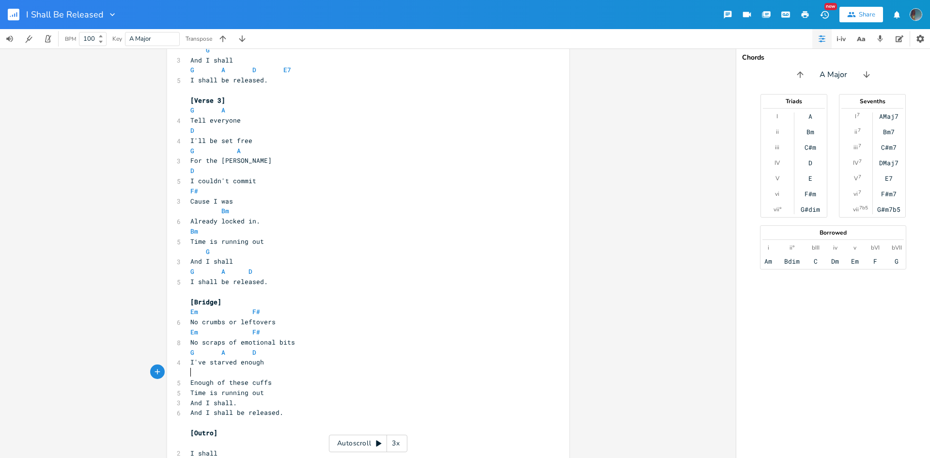
type textarea "d"
type textarea "Bm"
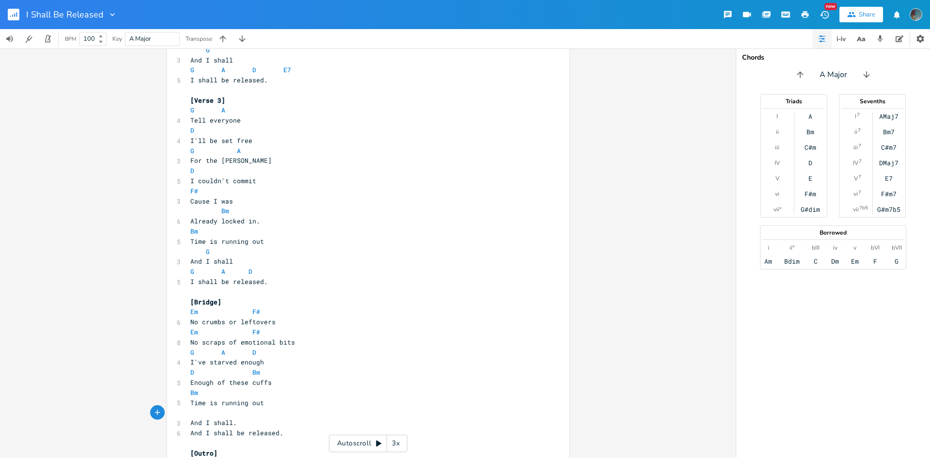
type textarea "G"
type textarea "g"
type textarea "a"
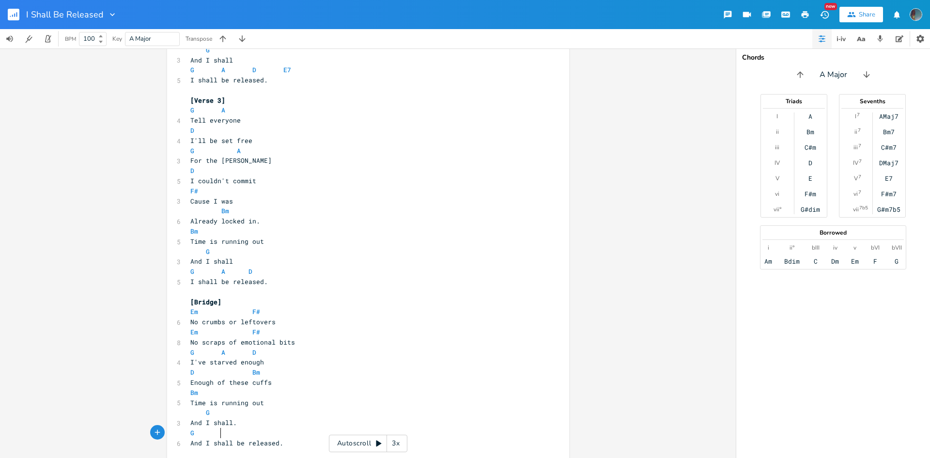
scroll to position [0, 3]
type textarea "d"
type textarea "="
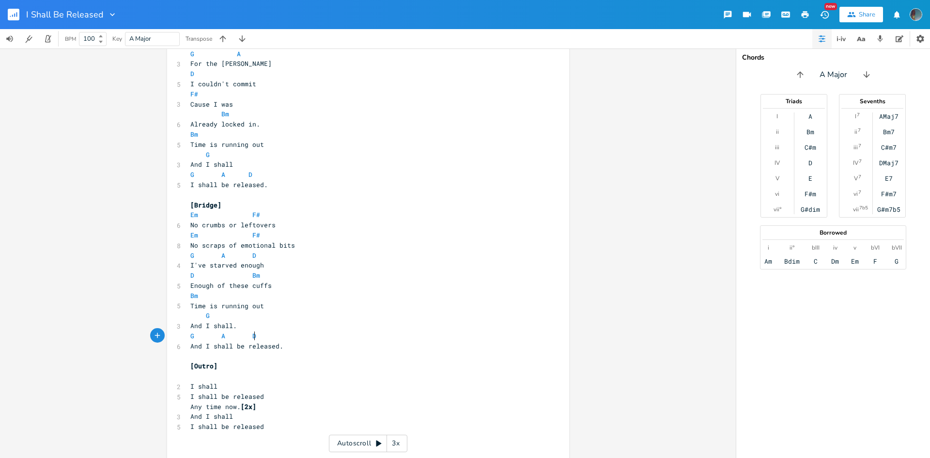
scroll to position [450, 0]
